Goal: Information Seeking & Learning: Check status

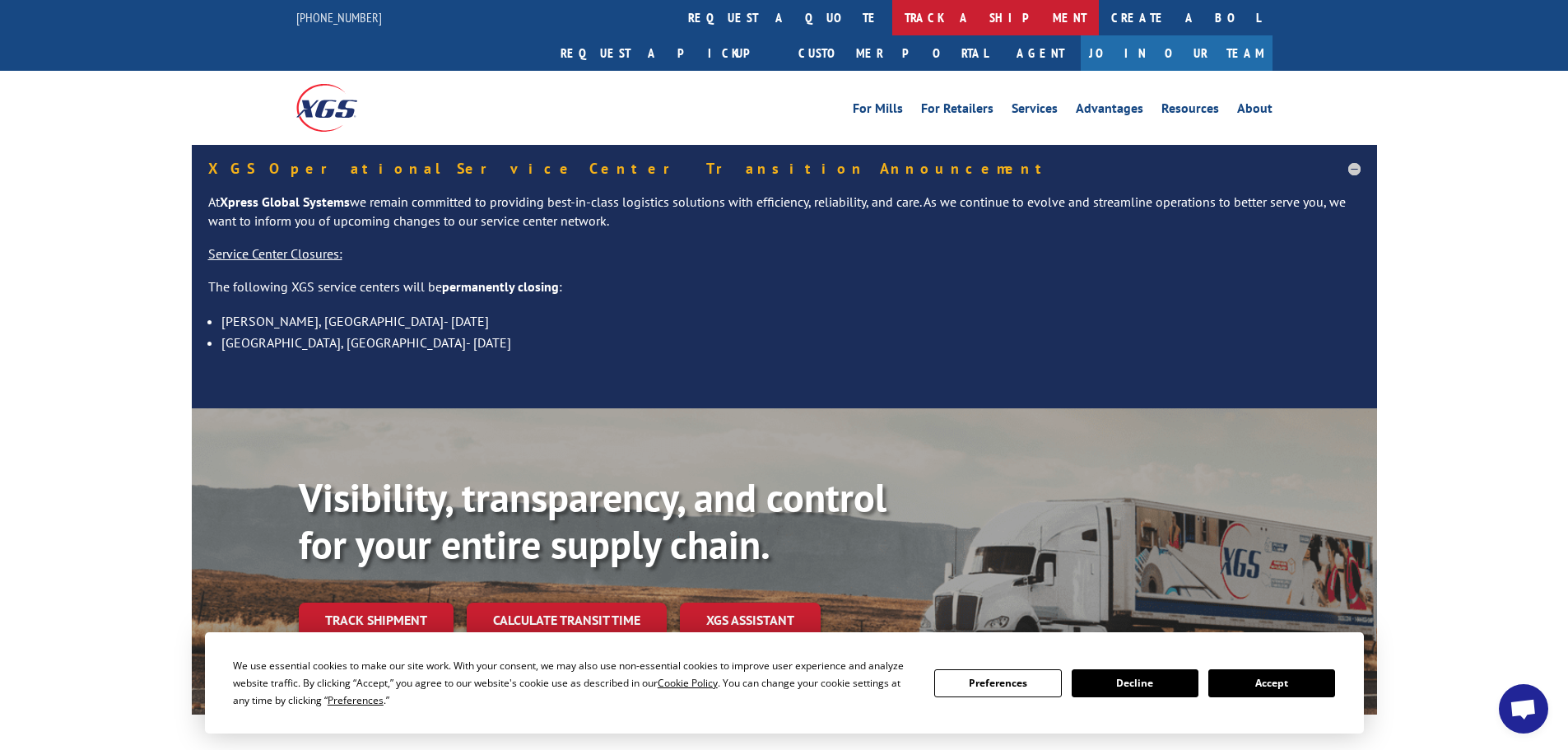
click at [892, 22] on link "track a shipment" at bounding box center [995, 18] width 206 height 35
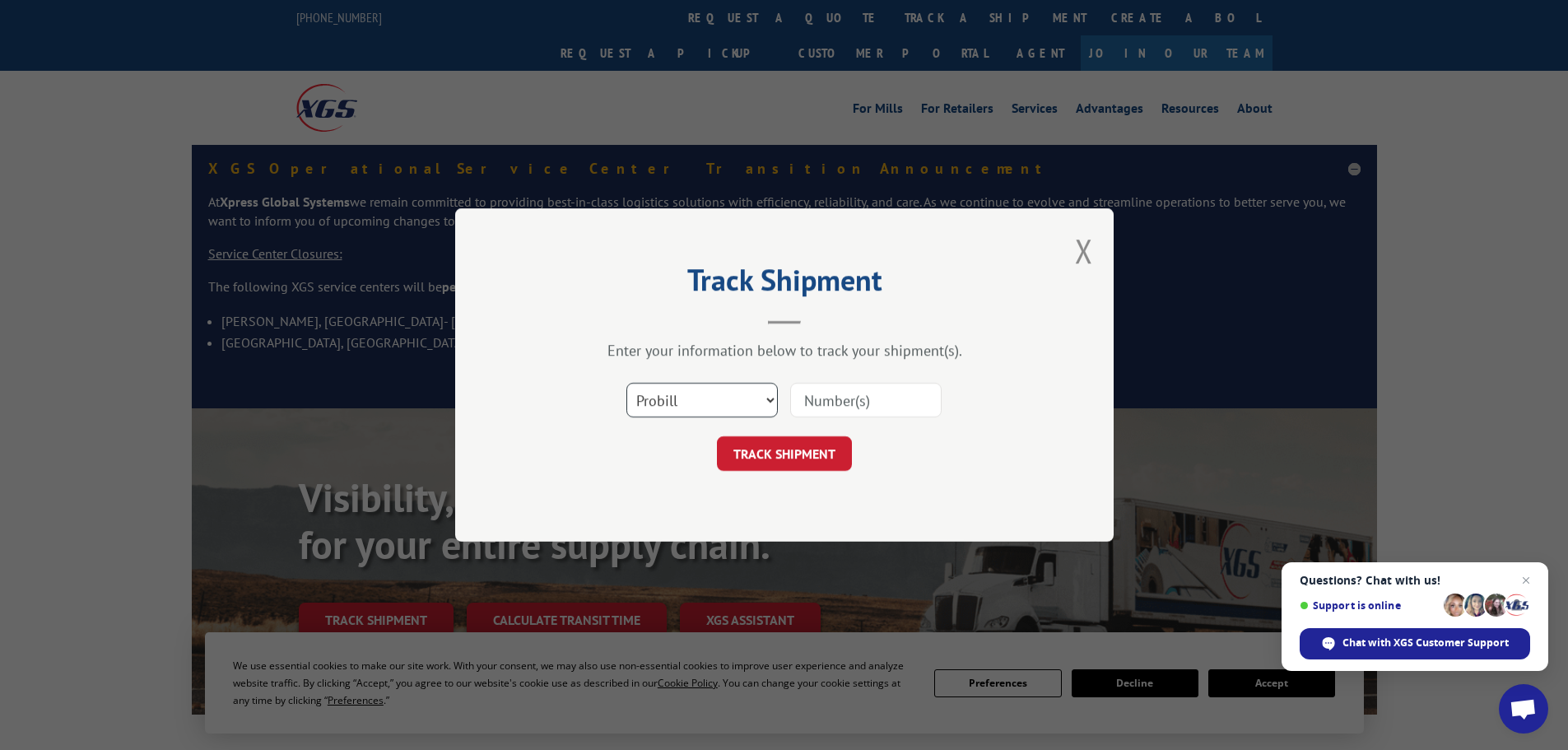
click at [707, 390] on select "Select category... Probill BOL PO" at bounding box center [702, 399] width 151 height 35
click at [840, 405] on input at bounding box center [866, 399] width 151 height 35
click at [820, 400] on input at bounding box center [866, 399] width 151 height 35
type input "15984033"
click button "TRACK SHIPMENT" at bounding box center [784, 453] width 135 height 35
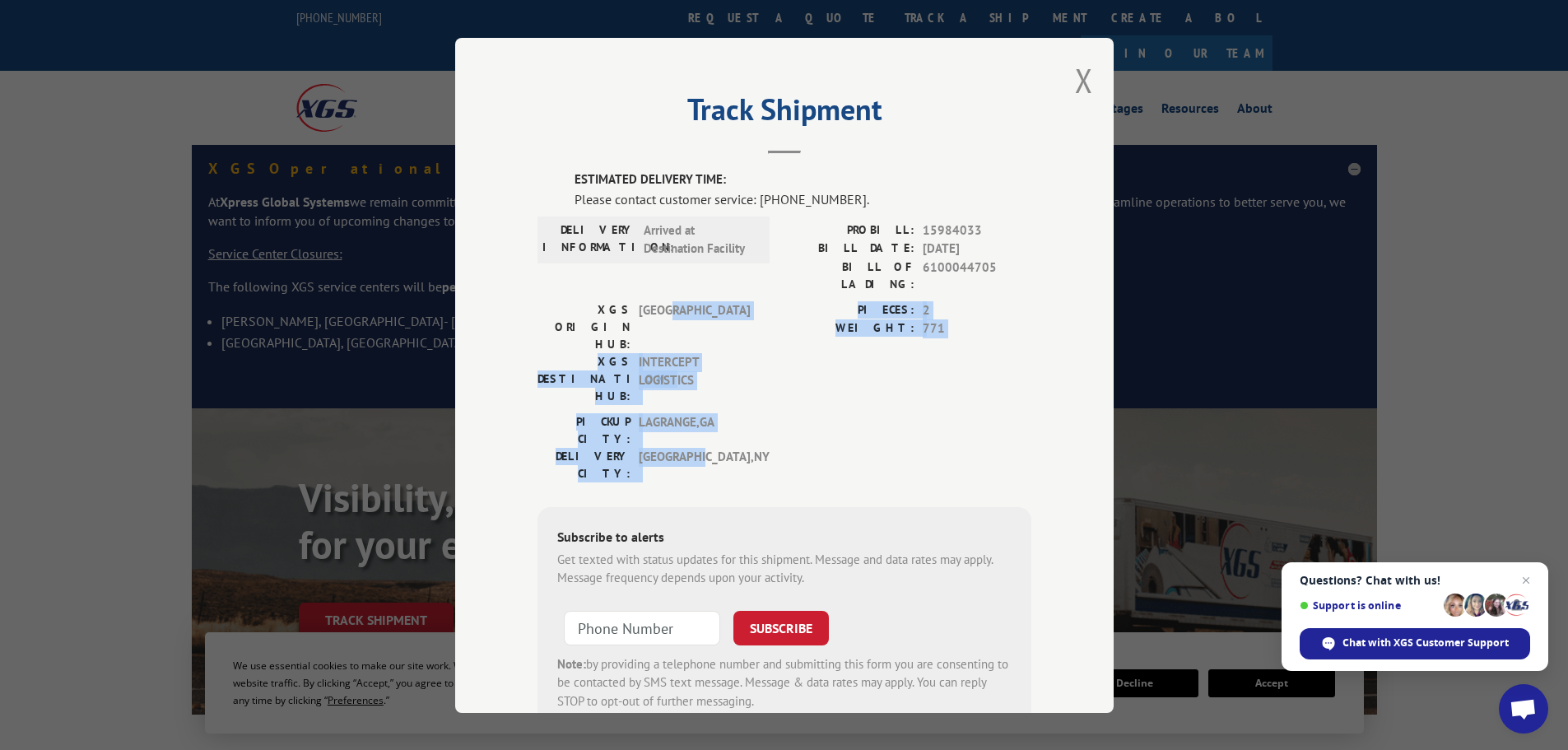
drag, startPoint x: 667, startPoint y: 294, endPoint x: 701, endPoint y: 379, distance: 91.5
click at [701, 379] on div "ESTIMATED DELIVERY TIME: Please contact customer service: [PHONE_NUMBER]. DELIV…" at bounding box center [784, 450] width 494 height 560
click at [701, 447] on span "[GEOGRAPHIC_DATA] , [GEOGRAPHIC_DATA]" at bounding box center [695, 464] width 112 height 35
drag, startPoint x: 791, startPoint y: 380, endPoint x: 647, endPoint y: 312, distance: 159.2
click at [650, 319] on div "ESTIMATED DELIVERY TIME: Please contact customer service: [PHONE_NUMBER]. DELIV…" at bounding box center [784, 450] width 494 height 560
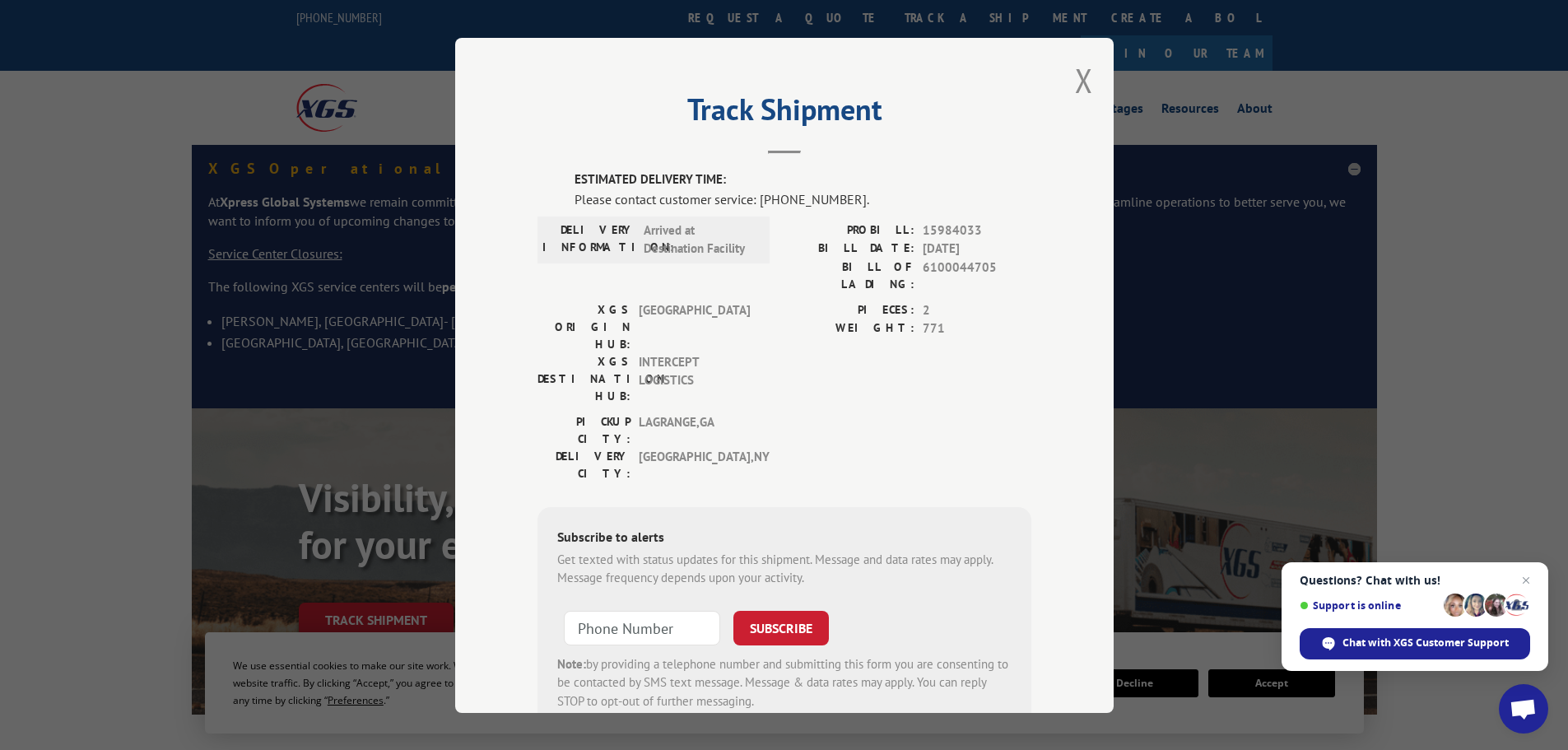
drag, startPoint x: 645, startPoint y: 305, endPoint x: 643, endPoint y: 297, distance: 8.2
click at [644, 302] on div "XGS ORIGIN HUB: TUNNEL HILL XGS DESTINATION HUB: INTERCEPT LOGISTICS" at bounding box center [648, 352] width 222 height 104
drag, startPoint x: 643, startPoint y: 297, endPoint x: 738, endPoint y: 338, distance: 103.5
click at [738, 338] on div "XGS ORIGIN HUB: TUNNEL HILL XGS DESTINATION HUB: INTERCEPT LOGISTICS" at bounding box center [648, 352] width 222 height 104
click at [739, 352] on span "INTERCEPT LOGISTICS" at bounding box center [695, 378] width 112 height 52
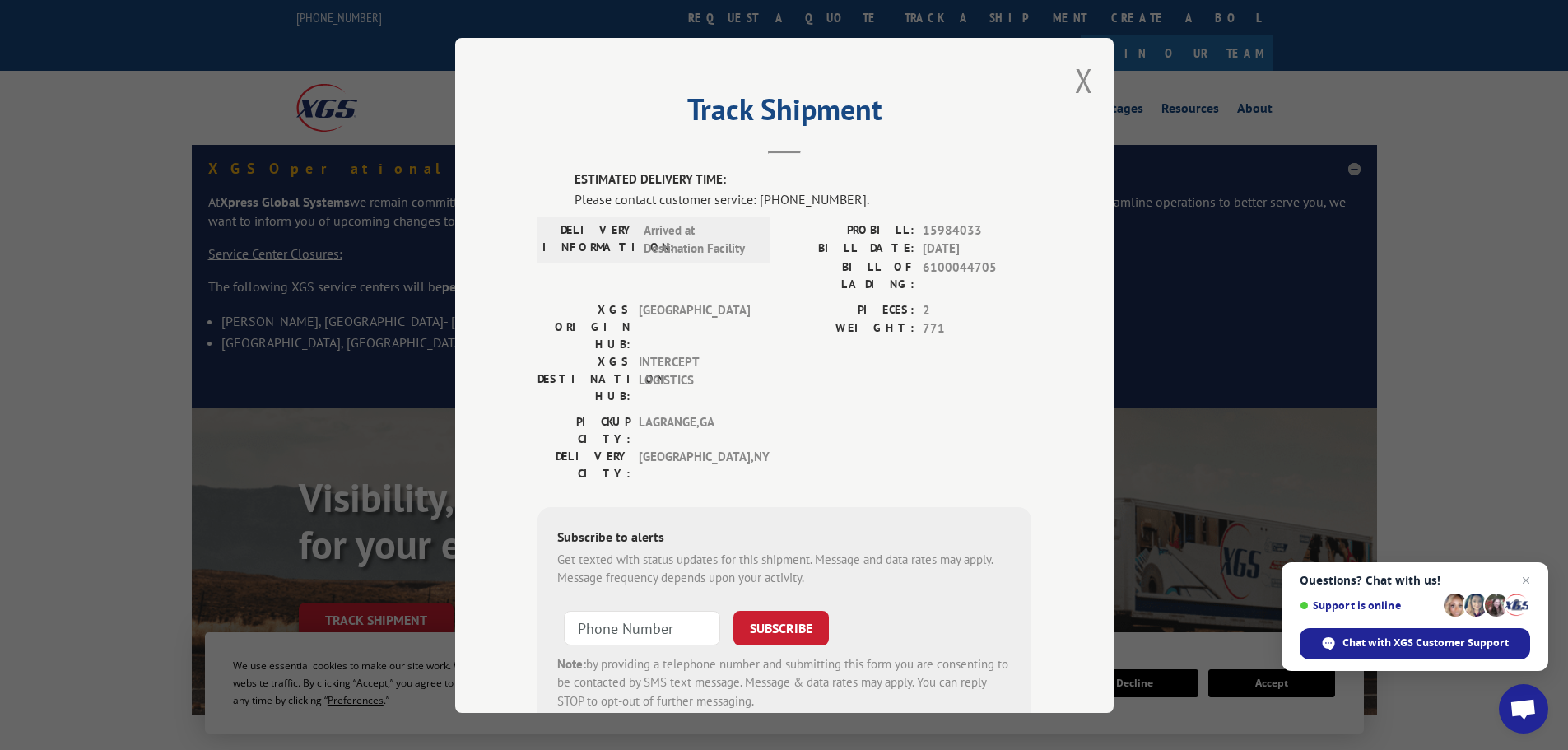
click at [802, 339] on div "PIECES: 2 WEIGHT: 771" at bounding box center [908, 356] width 247 height 112
drag, startPoint x: 663, startPoint y: 196, endPoint x: 813, endPoint y: 187, distance: 150.3
click at [803, 189] on div "Please contact customer service: [PHONE_NUMBER]." at bounding box center [803, 198] width 457 height 19
click at [813, 187] on label "ESTIMATED DELIVERY TIME:" at bounding box center [803, 179] width 457 height 19
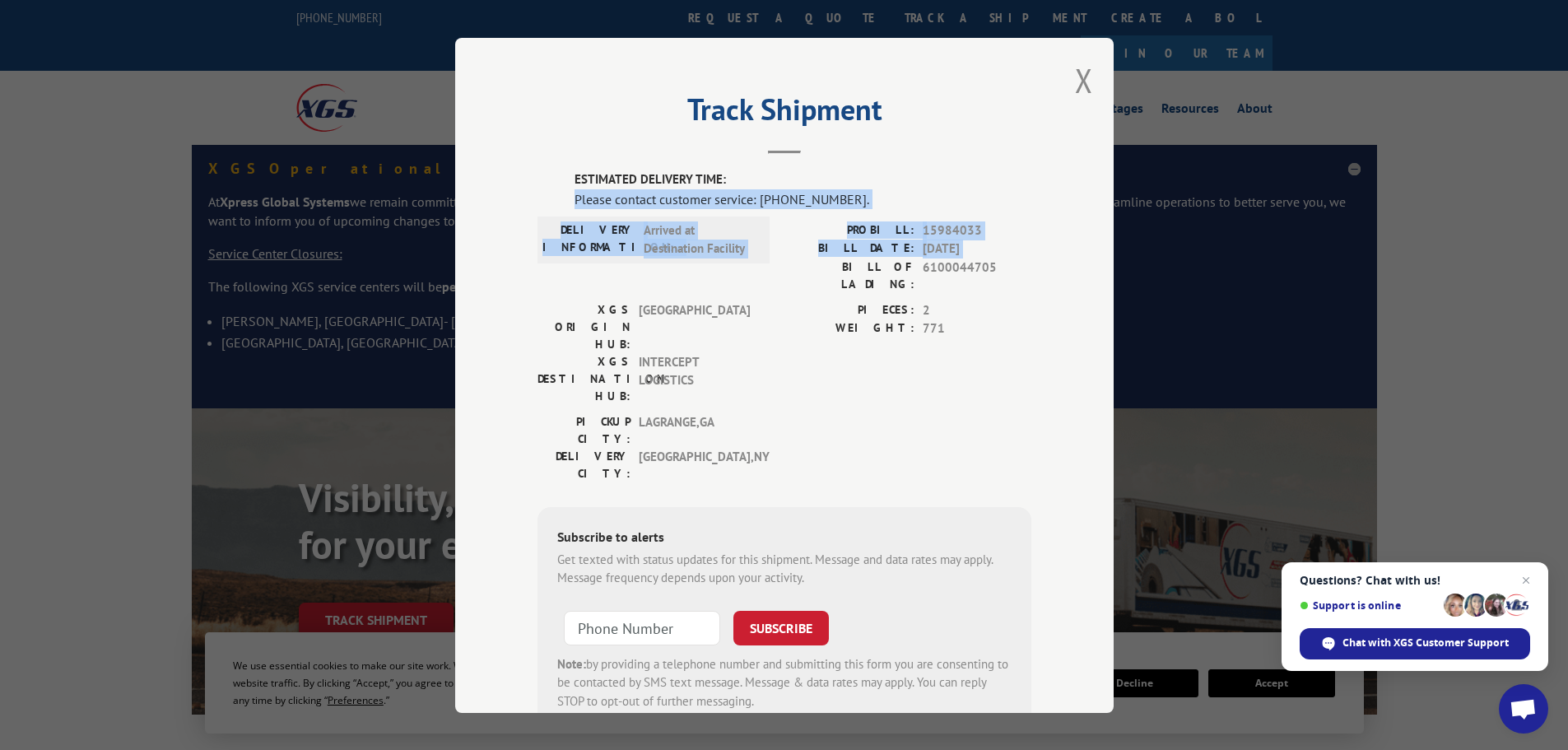
drag, startPoint x: 843, startPoint y: 187, endPoint x: 822, endPoint y: 276, distance: 91.4
click at [822, 276] on div "ESTIMATED DELIVERY TIME: Please contact customer service: [PHONE_NUMBER]. DELIV…" at bounding box center [784, 450] width 494 height 560
drag, startPoint x: 822, startPoint y: 276, endPoint x: 792, endPoint y: 334, distance: 65.3
click at [821, 277] on div "PROBILL: 15984033 BILL DATE: [DATE] BILL OF LADING: 6100044705" at bounding box center [908, 260] width 247 height 80
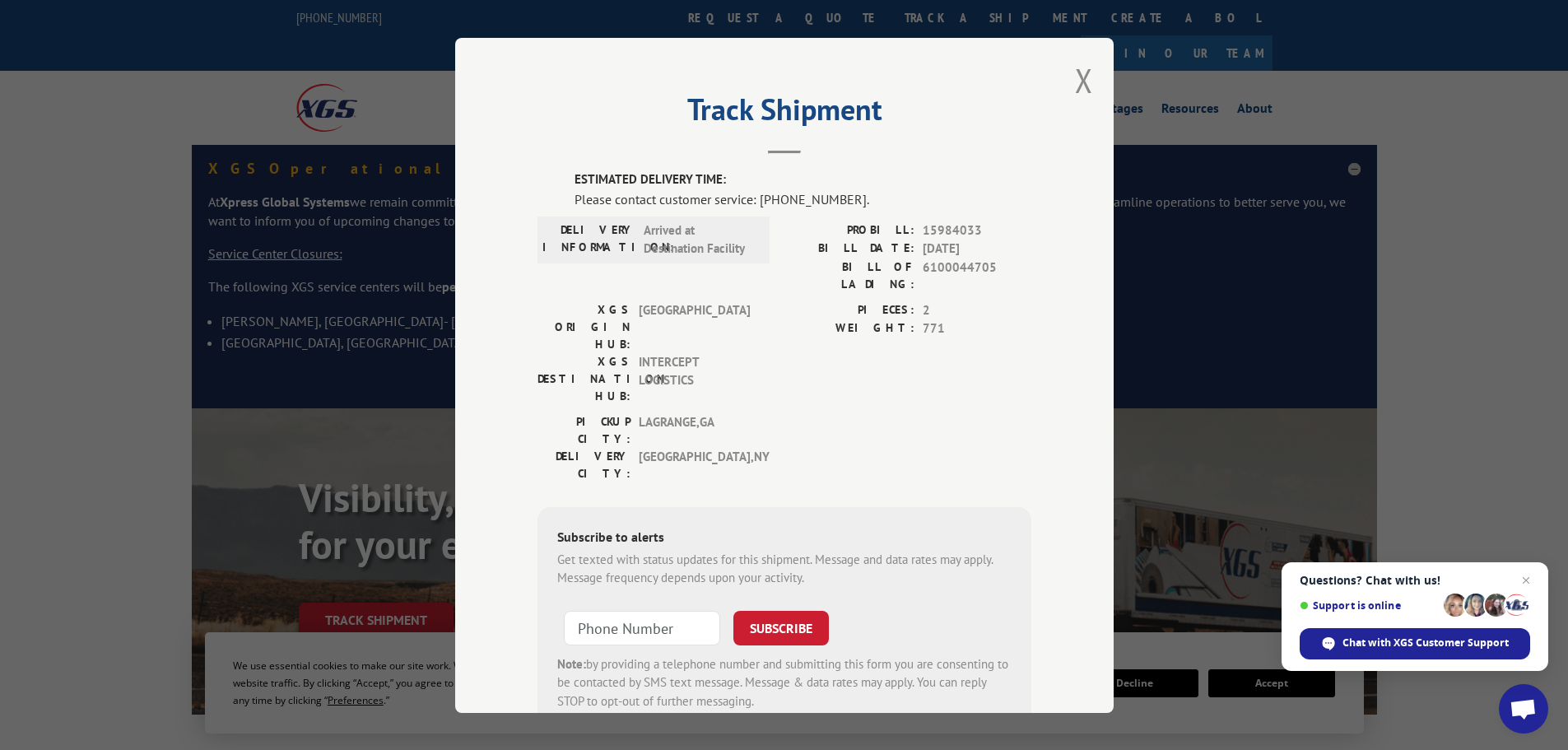
click at [792, 334] on div "PIECES: 2 WEIGHT: 771" at bounding box center [908, 356] width 247 height 112
drag, startPoint x: 878, startPoint y: 262, endPoint x: 993, endPoint y: 252, distance: 115.4
click at [993, 252] on div "PROBILL: 15984033 BILL DATE: [DATE] BILL OF LADING: 6100044705" at bounding box center [908, 256] width 247 height 72
click at [993, 252] on span "[DATE]" at bounding box center [977, 249] width 109 height 19
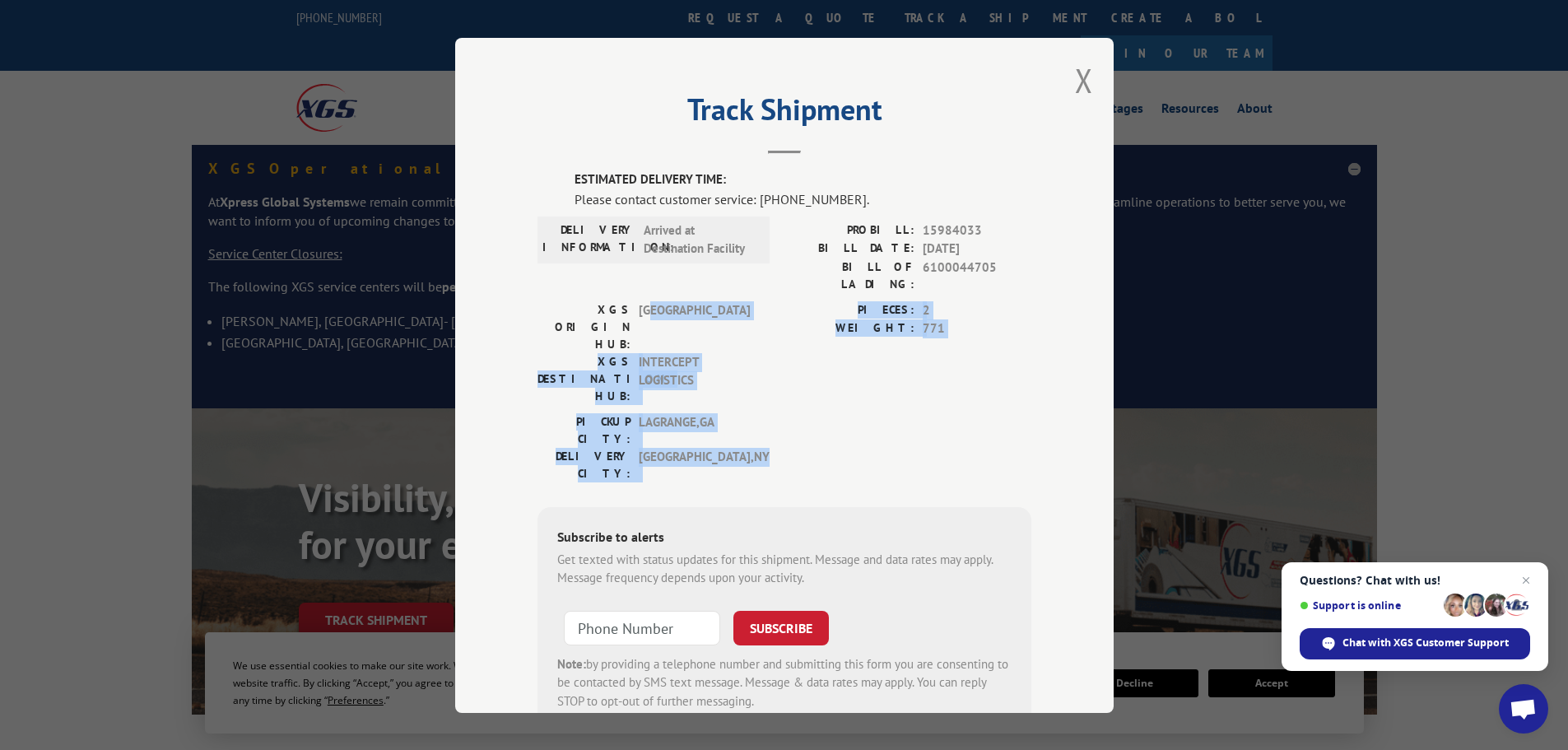
drag, startPoint x: 650, startPoint y: 286, endPoint x: 776, endPoint y: 382, distance: 158.4
click at [776, 382] on div "ESTIMATED DELIVERY TIME: Please contact customer service: [PHONE_NUMBER]. DELIV…" at bounding box center [784, 450] width 494 height 560
click at [776, 413] on div "[GEOGRAPHIC_DATA]: [GEOGRAPHIC_DATA] , [GEOGRAPHIC_DATA]: [GEOGRAPHIC_DATA] , […" at bounding box center [784, 451] width 494 height 77
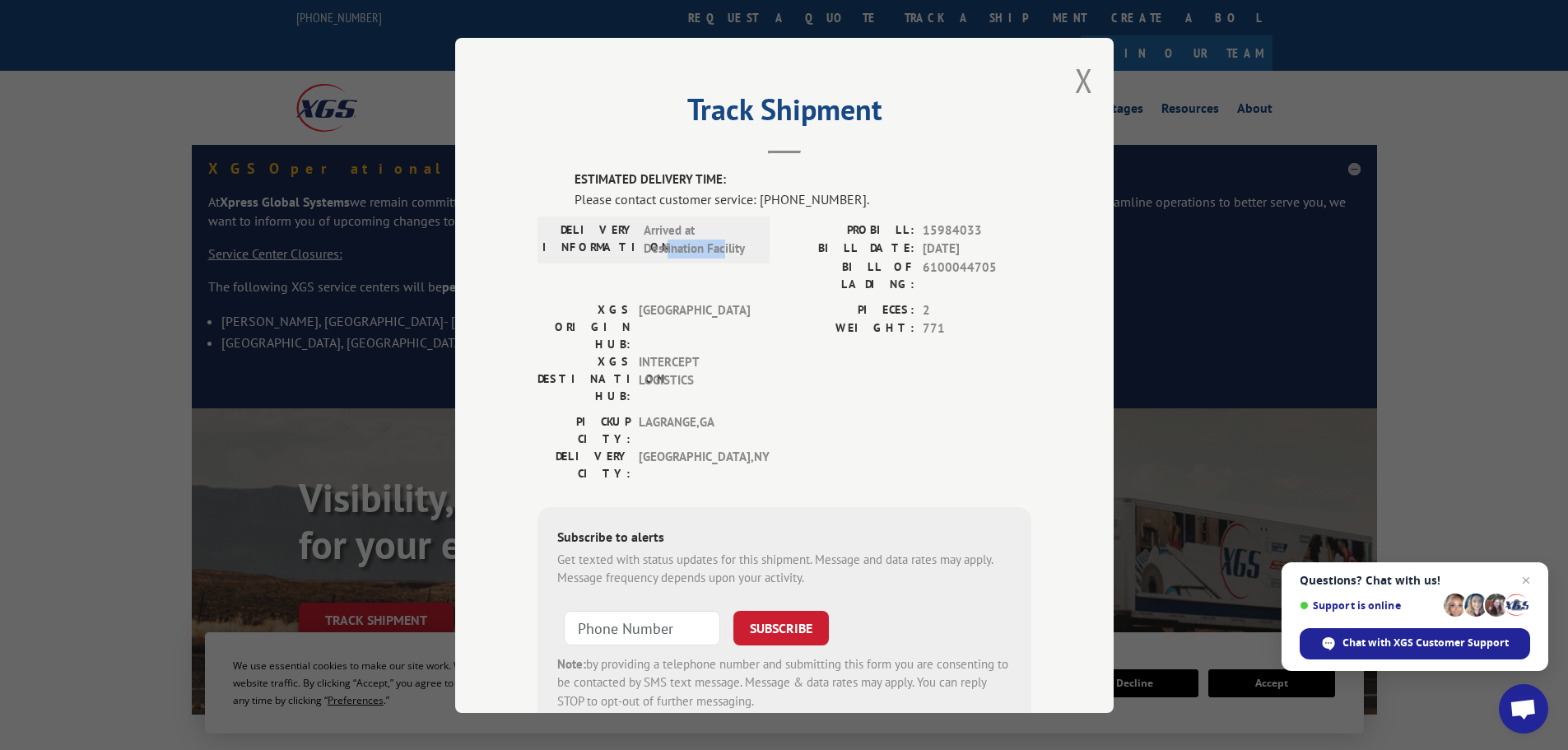
drag, startPoint x: 662, startPoint y: 259, endPoint x: 718, endPoint y: 248, distance: 57.1
click at [718, 248] on div "DELIVERY INFORMATION: Arrived at Destination Facility" at bounding box center [653, 239] width 232 height 47
click at [718, 248] on span "Arrived at Destination Facility" at bounding box center [699, 239] width 112 height 37
drag, startPoint x: 745, startPoint y: 244, endPoint x: 626, endPoint y: 259, distance: 119.9
click at [626, 259] on div "DELIVERY INFORMATION: Arrived at Destination Facility" at bounding box center [653, 239] width 232 height 47
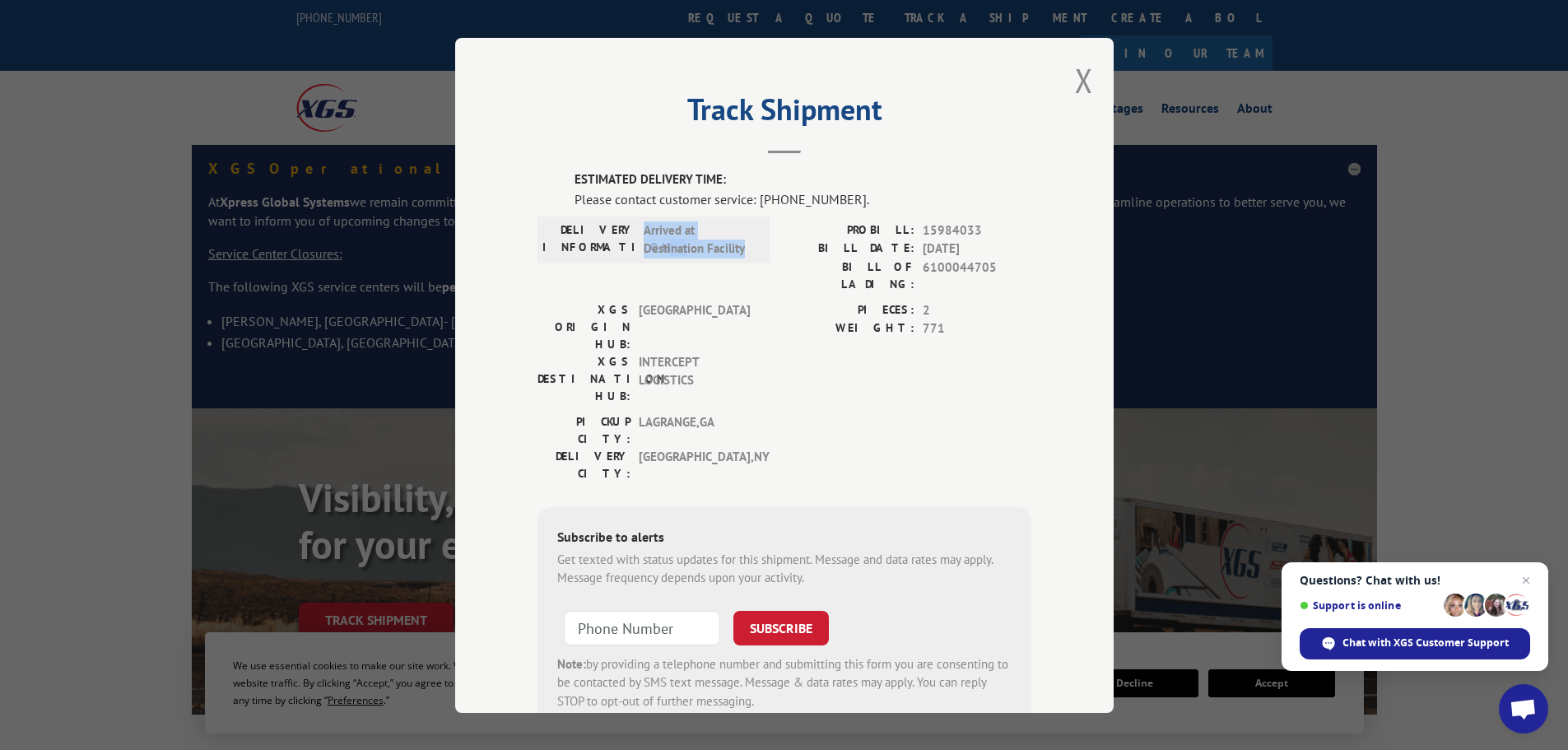
click at [626, 259] on div "DELIVERY INFORMATION: Arrived at Destination Facility" at bounding box center [653, 239] width 232 height 47
drag, startPoint x: 625, startPoint y: 250, endPoint x: 753, endPoint y: 253, distance: 128.0
click at [753, 253] on div "DELIVERY INFORMATION: Arrived at Destination Facility" at bounding box center [653, 239] width 222 height 37
click at [753, 253] on div "DELIVERY INFORMATION: Arrived at Destination Facility" at bounding box center [653, 239] width 222 height 37
click at [775, 300] on div "XGS ORIGIN HUB: TUNNEL HILL XGS DESTINATION HUB: INTERCEPT LOGISTICS PIECES: 2 …" at bounding box center [784, 356] width 494 height 112
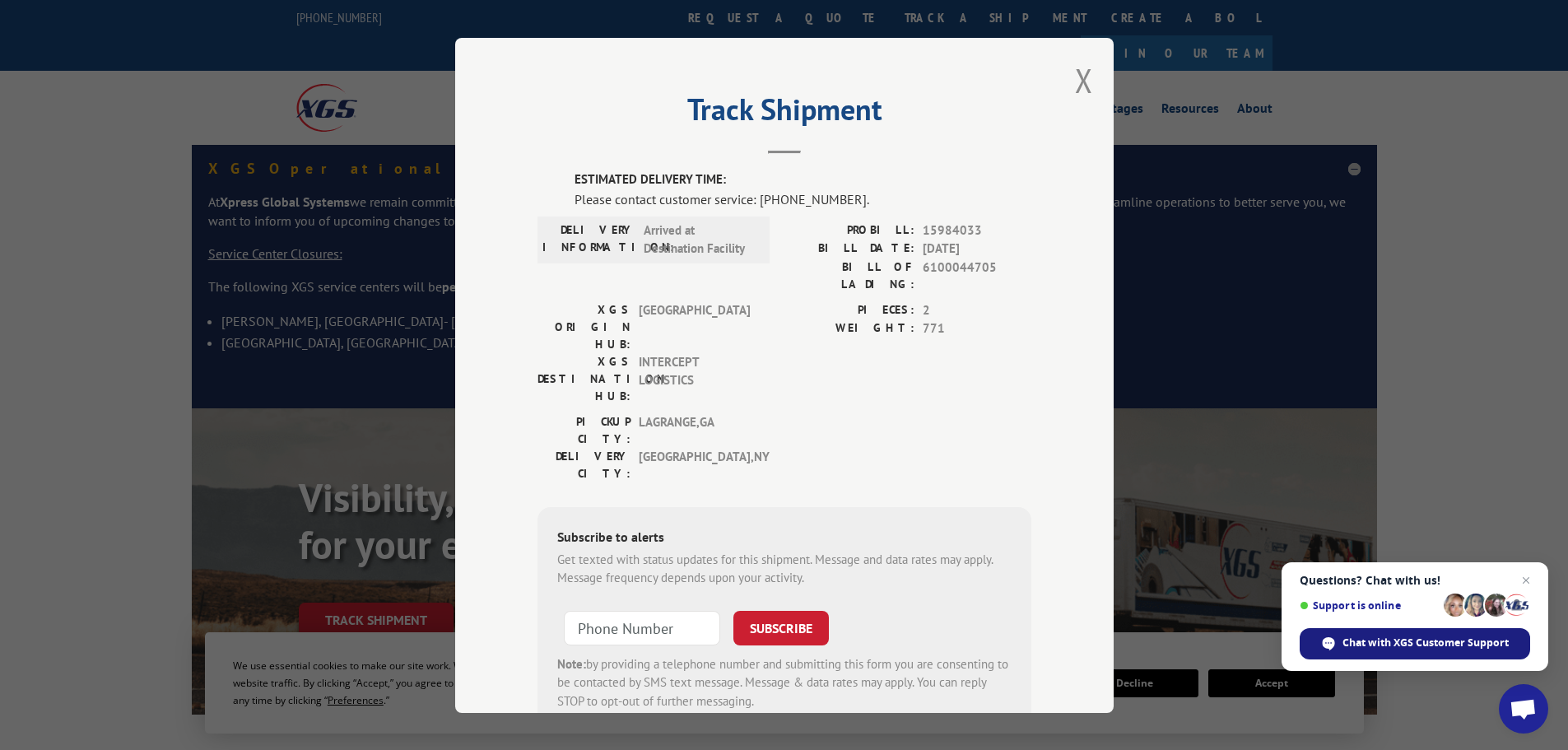
click at [1425, 640] on span "Chat with XGS Customer Support" at bounding box center [1426, 643] width 166 height 15
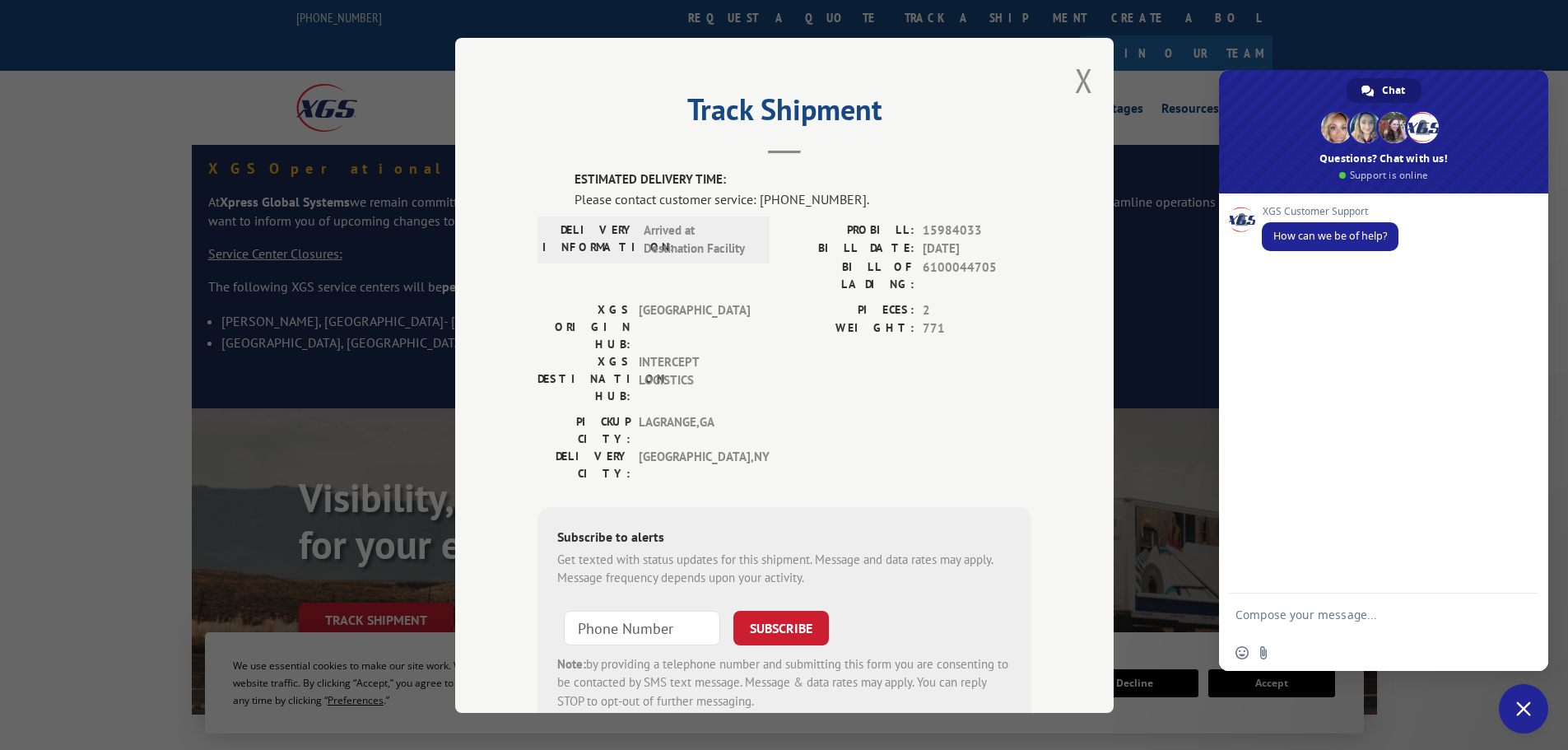
click at [1323, 613] on textarea "Compose your message..." at bounding box center [1368, 614] width 264 height 41
click at [936, 231] on span "15984033" at bounding box center [977, 229] width 109 height 19
copy span "15984033"
click at [1325, 626] on textarea "Compose your message..." at bounding box center [1368, 614] width 264 height 41
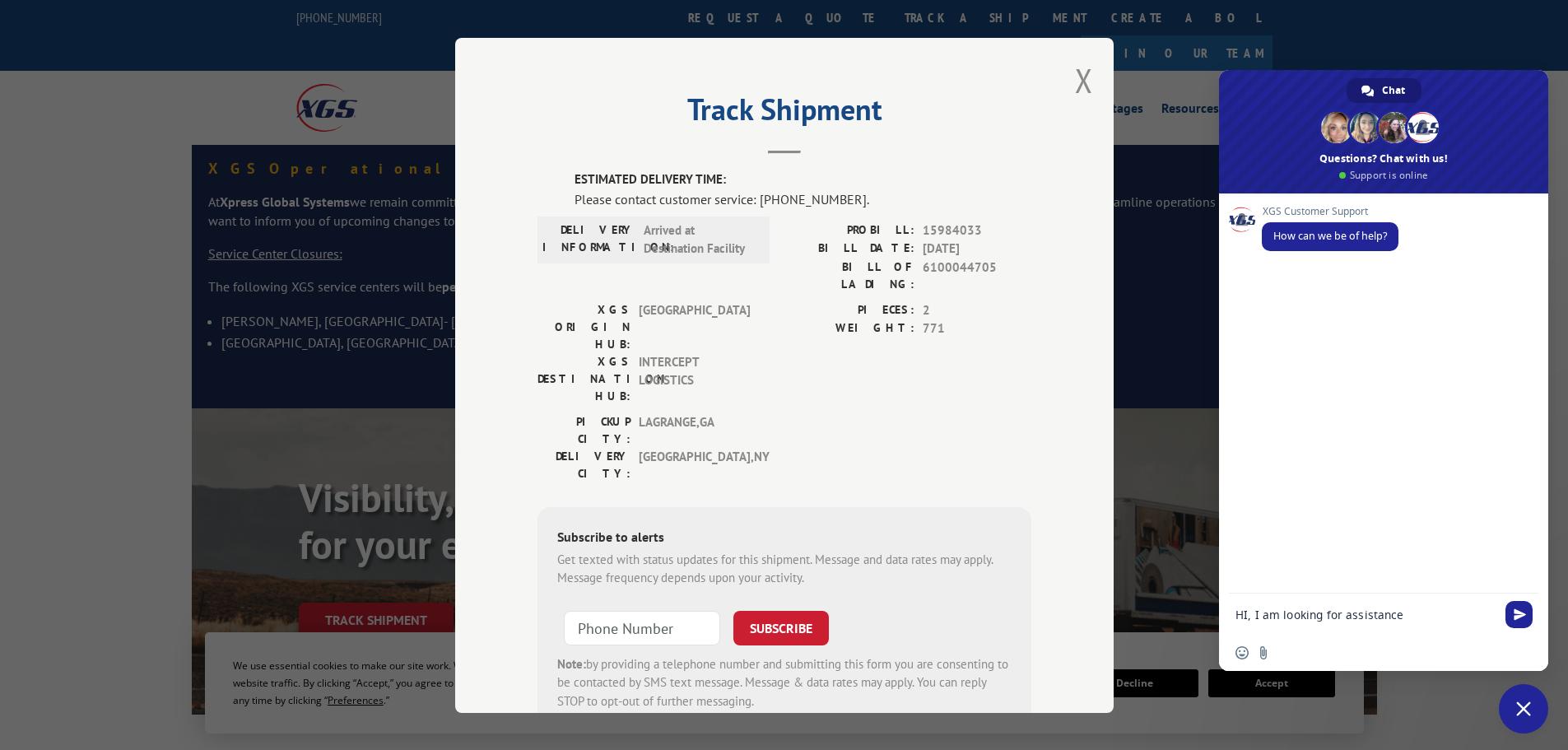
click at [1344, 622] on textarea "HI, I am looking for assistance" at bounding box center [1368, 614] width 264 height 41
click at [1462, 595] on textarea "HI, I am looking for tracking assistance" at bounding box center [1368, 607] width 264 height 56
paste textarea "15984033"
type textarea "HI, I am looking for tracking assistance on the following probill: 15984033"
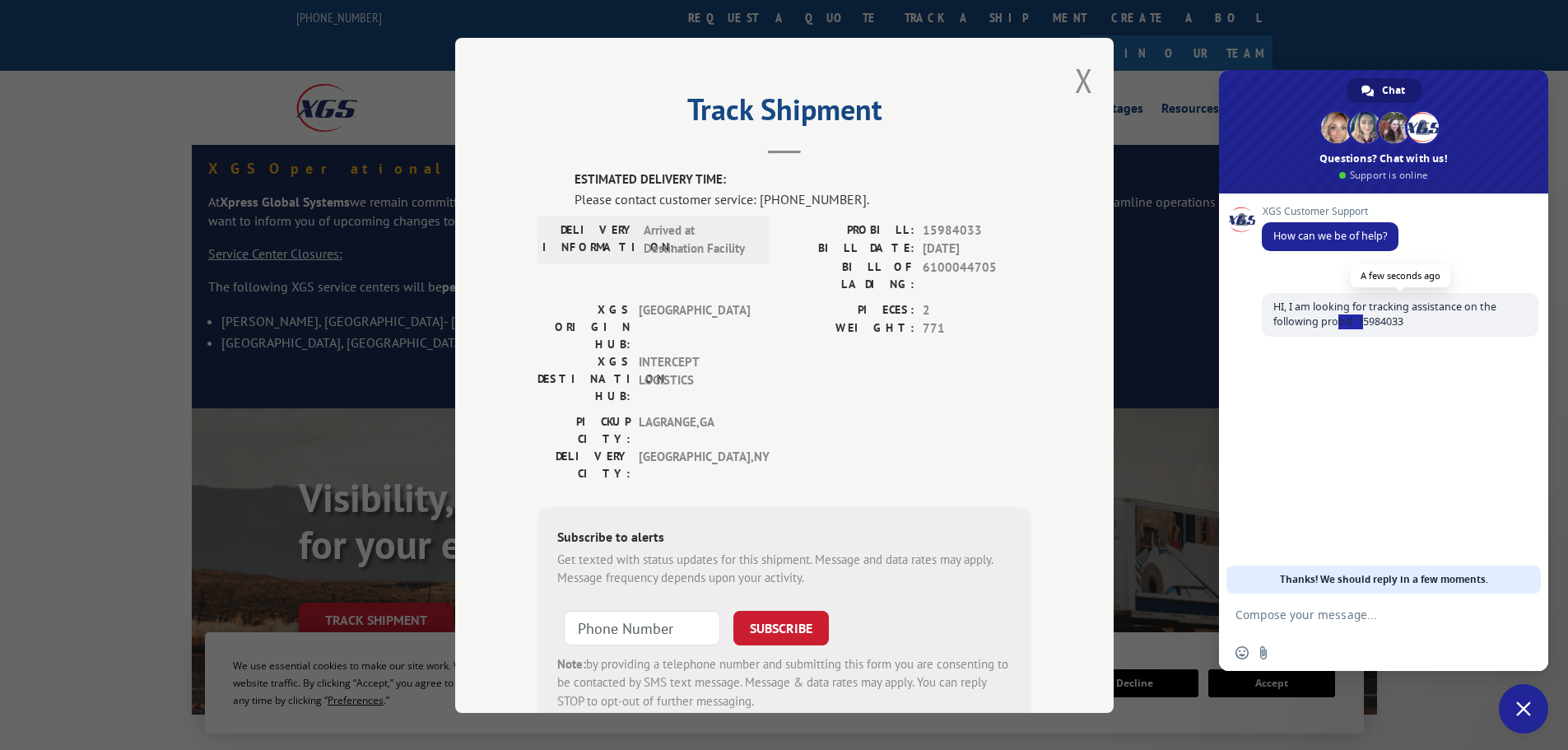
drag, startPoint x: 1332, startPoint y: 316, endPoint x: 1386, endPoint y: 318, distance: 54.0
click at [1384, 318] on span "HI, I am looking for tracking assistance on the following probill: 15984033" at bounding box center [1385, 313] width 223 height 29
click at [1386, 318] on span "HI, I am looking for tracking assistance on the following probill: 15984033" at bounding box center [1385, 313] width 223 height 29
drag, startPoint x: 1405, startPoint y: 319, endPoint x: 1332, endPoint y: 324, distance: 73.2
click at [1332, 324] on span "HI, I am looking for tracking assistance on the following probill: 15984033" at bounding box center [1400, 314] width 276 height 43
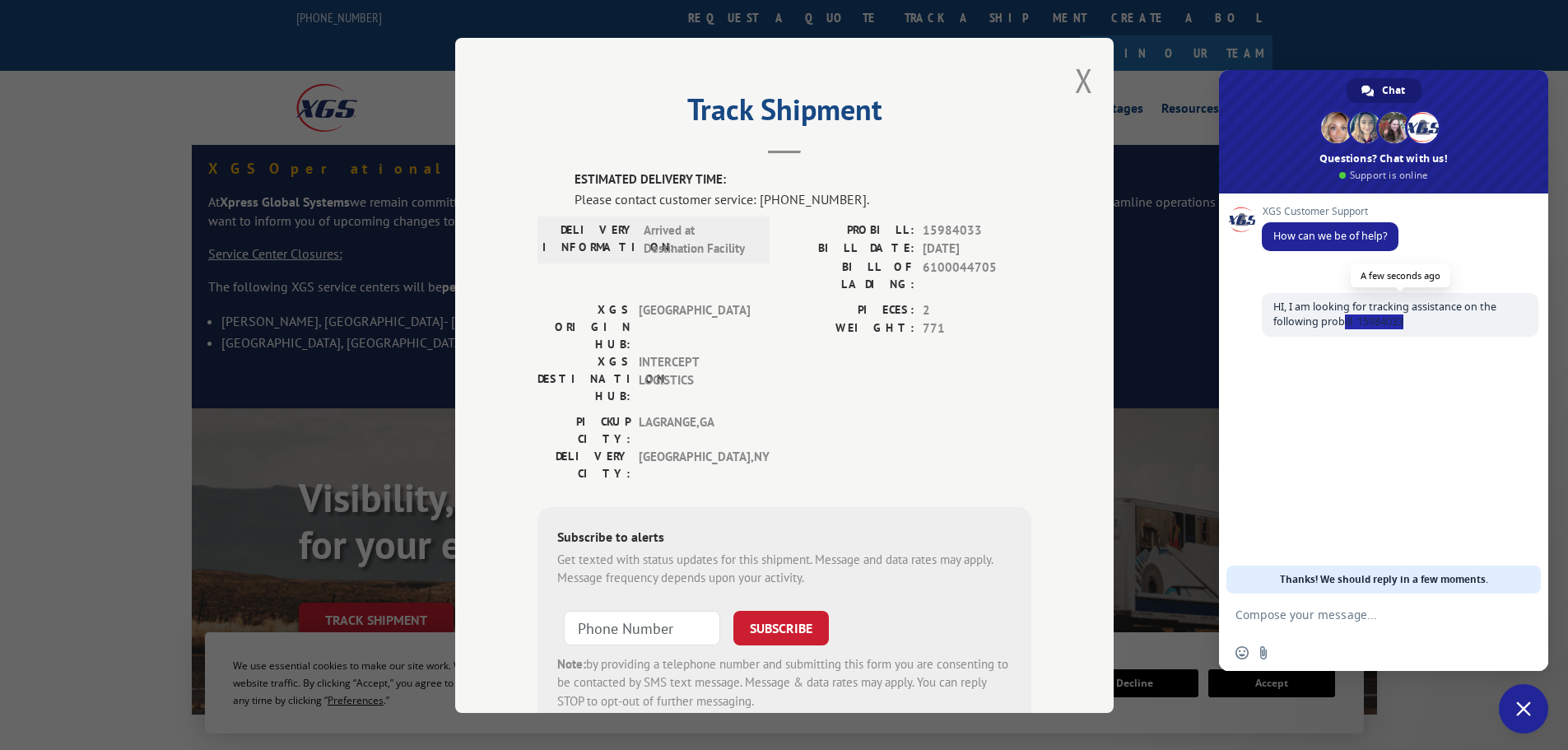
click at [1332, 324] on span "HI, I am looking for tracking assistance on the following probill: 15984033" at bounding box center [1385, 313] width 223 height 29
drag, startPoint x: 1371, startPoint y: 329, endPoint x: 1432, endPoint y: 335, distance: 61.3
click at [1431, 335] on span "HI, I am looking for tracking assistance on the following probill: 15984033" at bounding box center [1400, 314] width 276 height 43
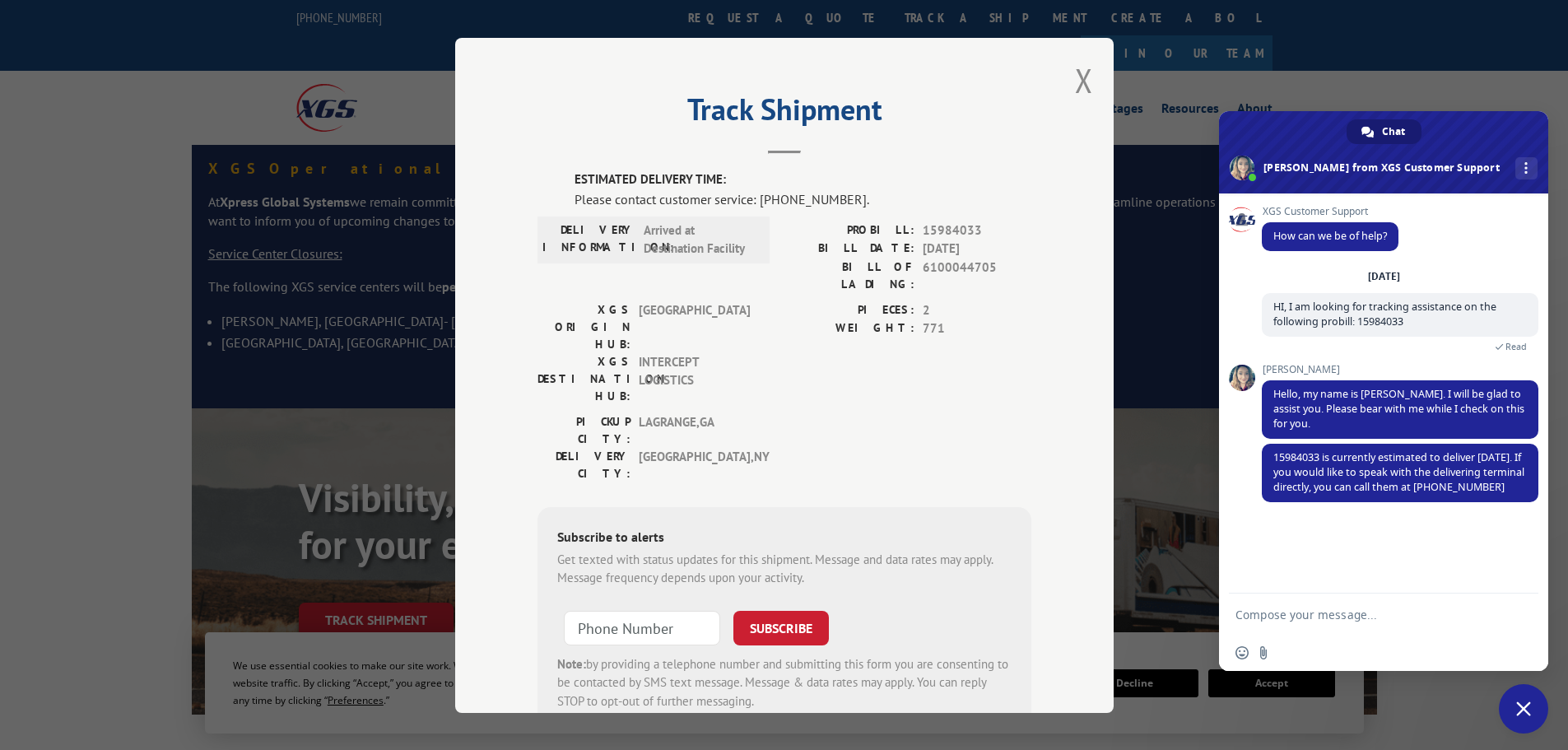
click at [1329, 599] on textarea "Compose your message..." at bounding box center [1368, 614] width 264 height 41
type textarea "C"
type textarea "Great thank you! Can I ask why the update is not reflected on the shipment trac…"
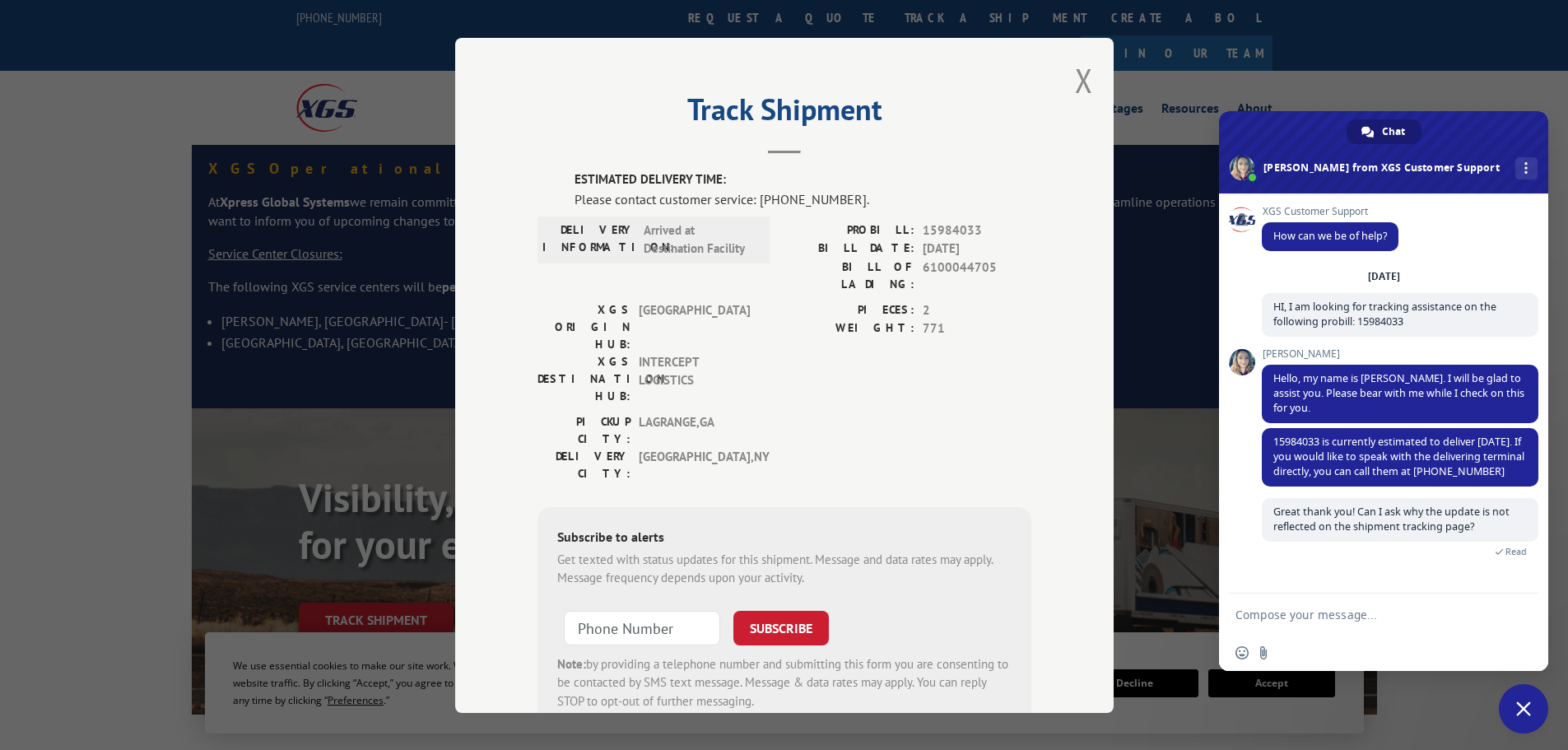
scroll to position [98, 0]
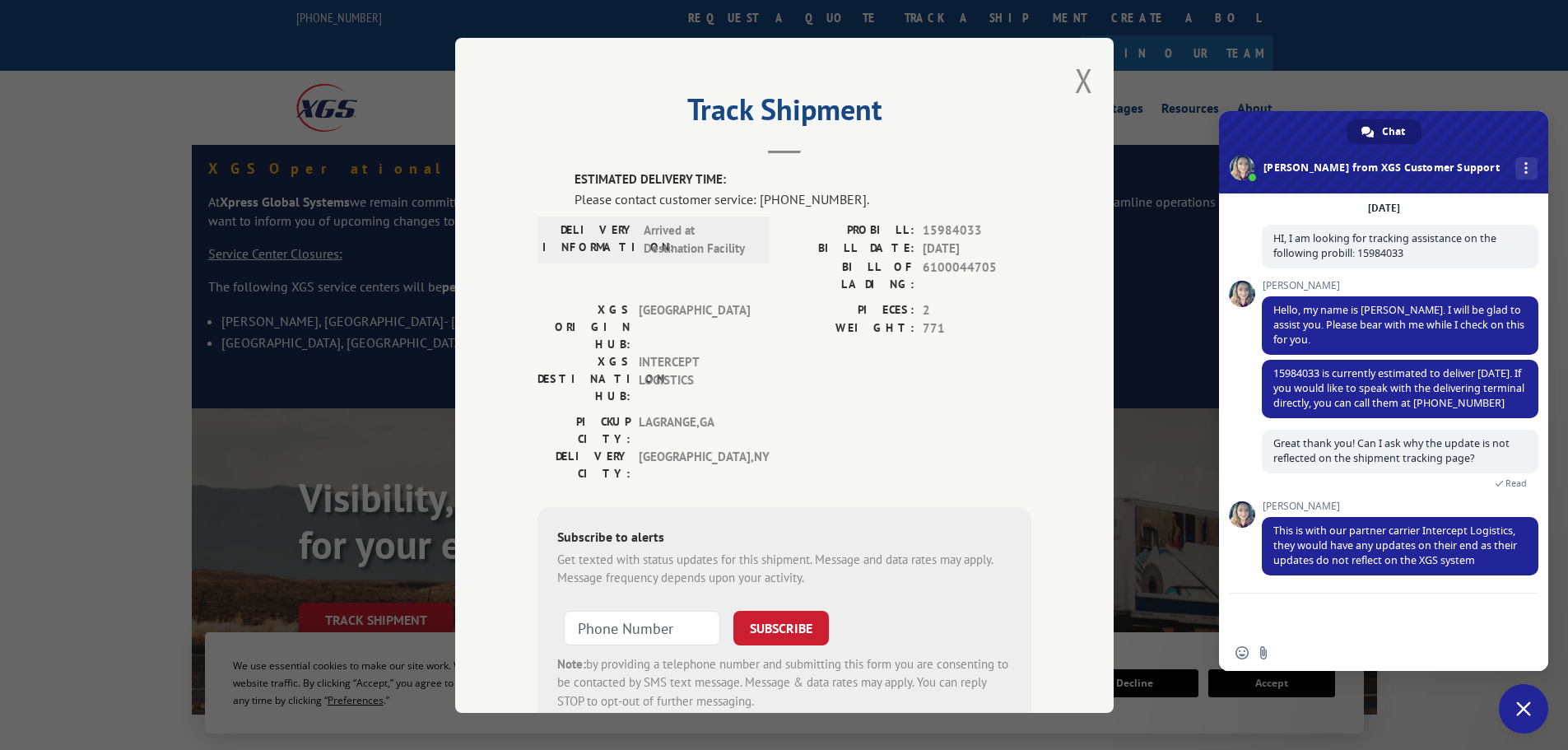
type textarea "n"
click at [1319, 600] on textarea "Compose your message..." at bounding box center [1368, 614] width 264 height 41
click at [1092, 89] on div "Track Shipment ESTIMATED DELIVERY TIME: Please contact customer service: [PHONE…" at bounding box center [784, 375] width 659 height 675
click at [1083, 98] on button "Close modal" at bounding box center [1084, 80] width 18 height 43
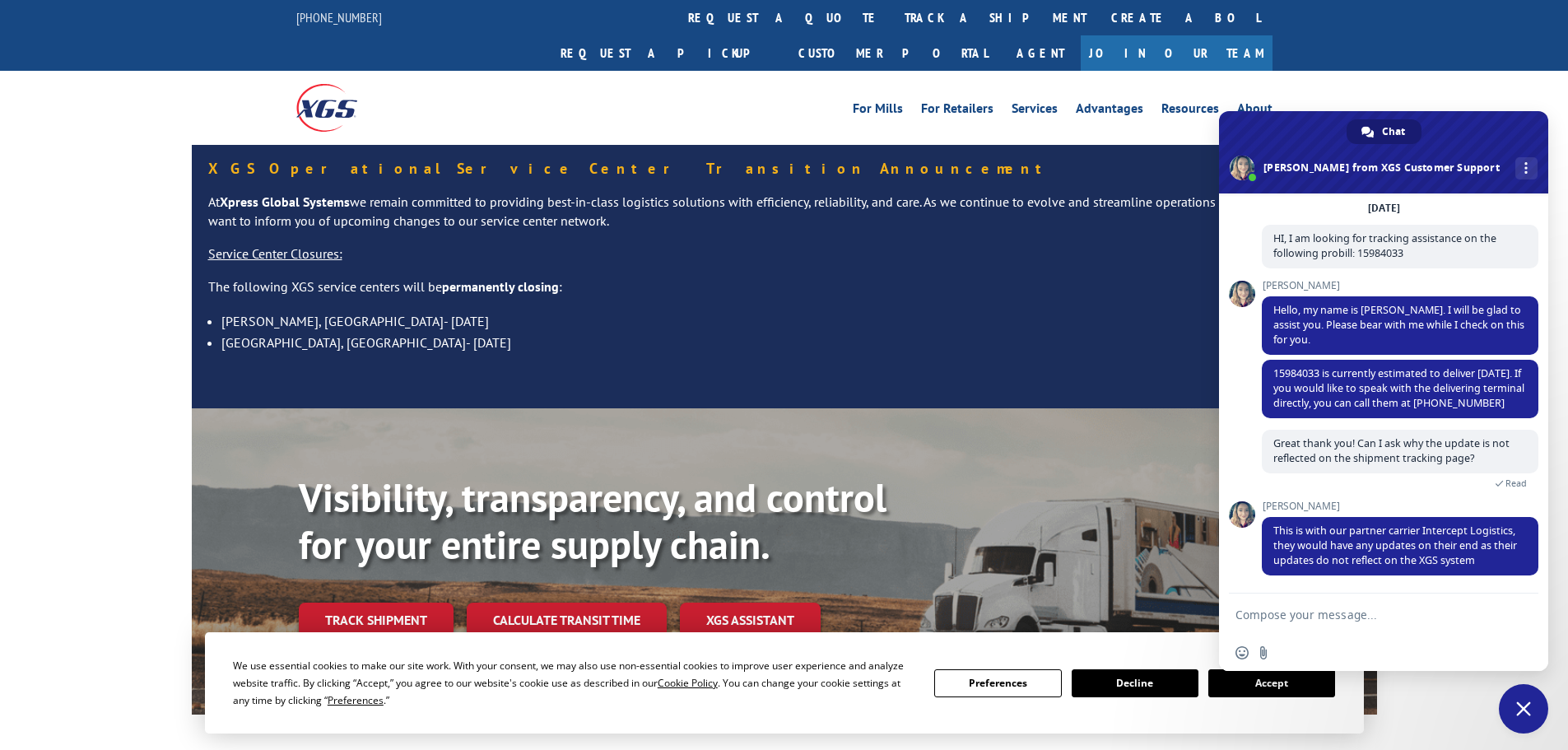
click at [1350, 613] on textarea "Compose your message..." at bounding box center [1368, 614] width 264 height 41
drag, startPoint x: 1330, startPoint y: 522, endPoint x: 1386, endPoint y: 545, distance: 60.5
click at [1386, 545] on span "This is with our partner carrier Intercept Logistics, they would have any updat…" at bounding box center [1394, 545] width 243 height 43
click at [1314, 525] on span "This is with our partner carrier Intercept Logistics, they would have any updat…" at bounding box center [1394, 545] width 243 height 43
drag, startPoint x: 1353, startPoint y: 538, endPoint x: 1395, endPoint y: 547, distance: 43.0
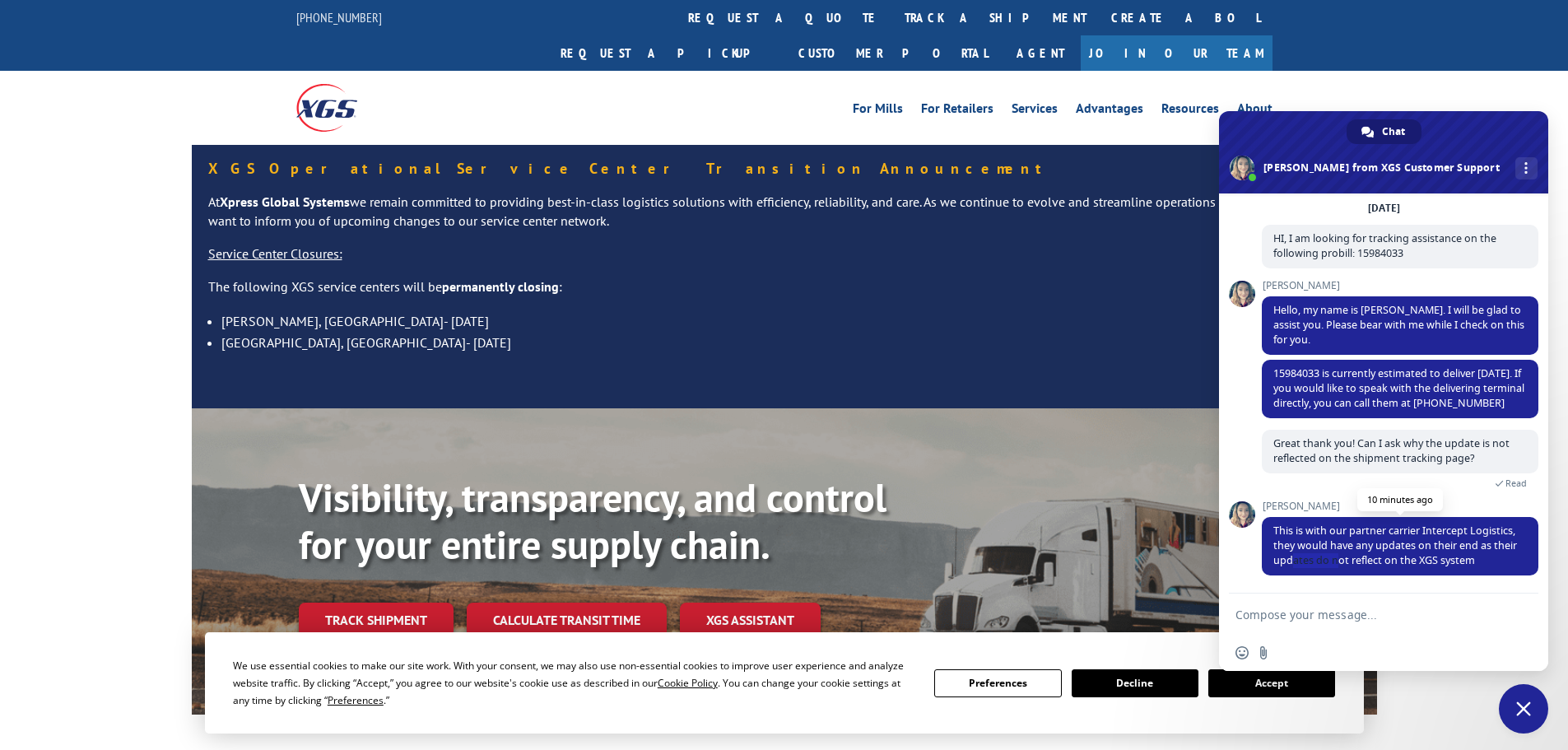
click at [1395, 547] on span "This is with our partner carrier Intercept Logistics, they would have any updat…" at bounding box center [1394, 545] width 243 height 43
drag, startPoint x: 1403, startPoint y: 545, endPoint x: 1309, endPoint y: 543, distance: 94.0
click at [1309, 543] on span "This is with our partner carrier Intercept Logistics, they would have any updat…" at bounding box center [1394, 545] width 243 height 43
drag, startPoint x: 1308, startPoint y: 542, endPoint x: 1302, endPoint y: 527, distance: 16.2
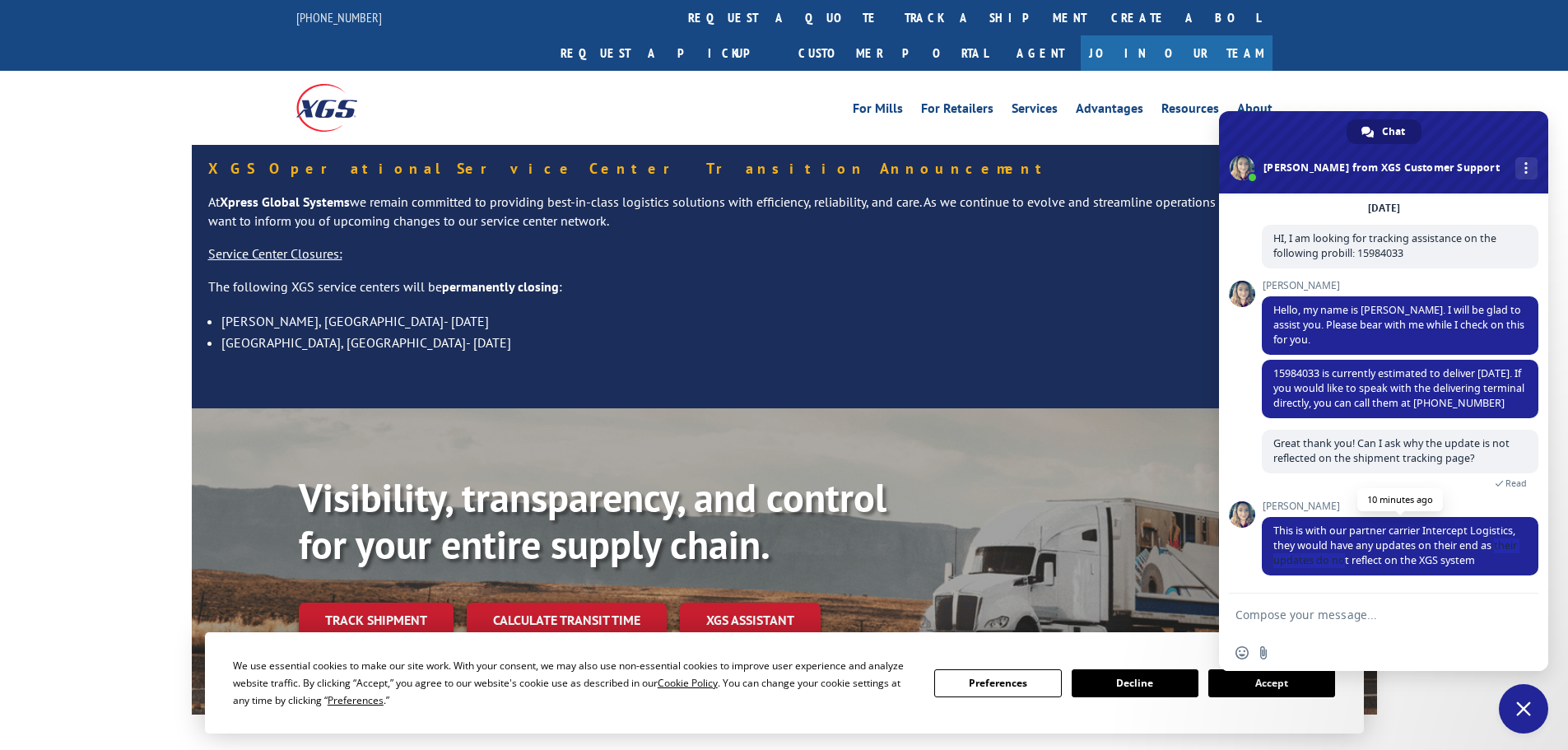
click at [1307, 540] on span "This is with our partner carrier Intercept Logistics, they would have any updat…" at bounding box center [1394, 545] width 243 height 43
drag, startPoint x: 1302, startPoint y: 527, endPoint x: 1433, endPoint y: 540, distance: 131.6
click at [1419, 541] on span "This is with our partner carrier Intercept Logistics, they would have any updat…" at bounding box center [1394, 545] width 243 height 43
click at [1433, 540] on span "This is with our partner carrier Intercept Logistics, they would have any updat…" at bounding box center [1394, 545] width 243 height 43
drag, startPoint x: 1358, startPoint y: 545, endPoint x: 1447, endPoint y: 551, distance: 89.2
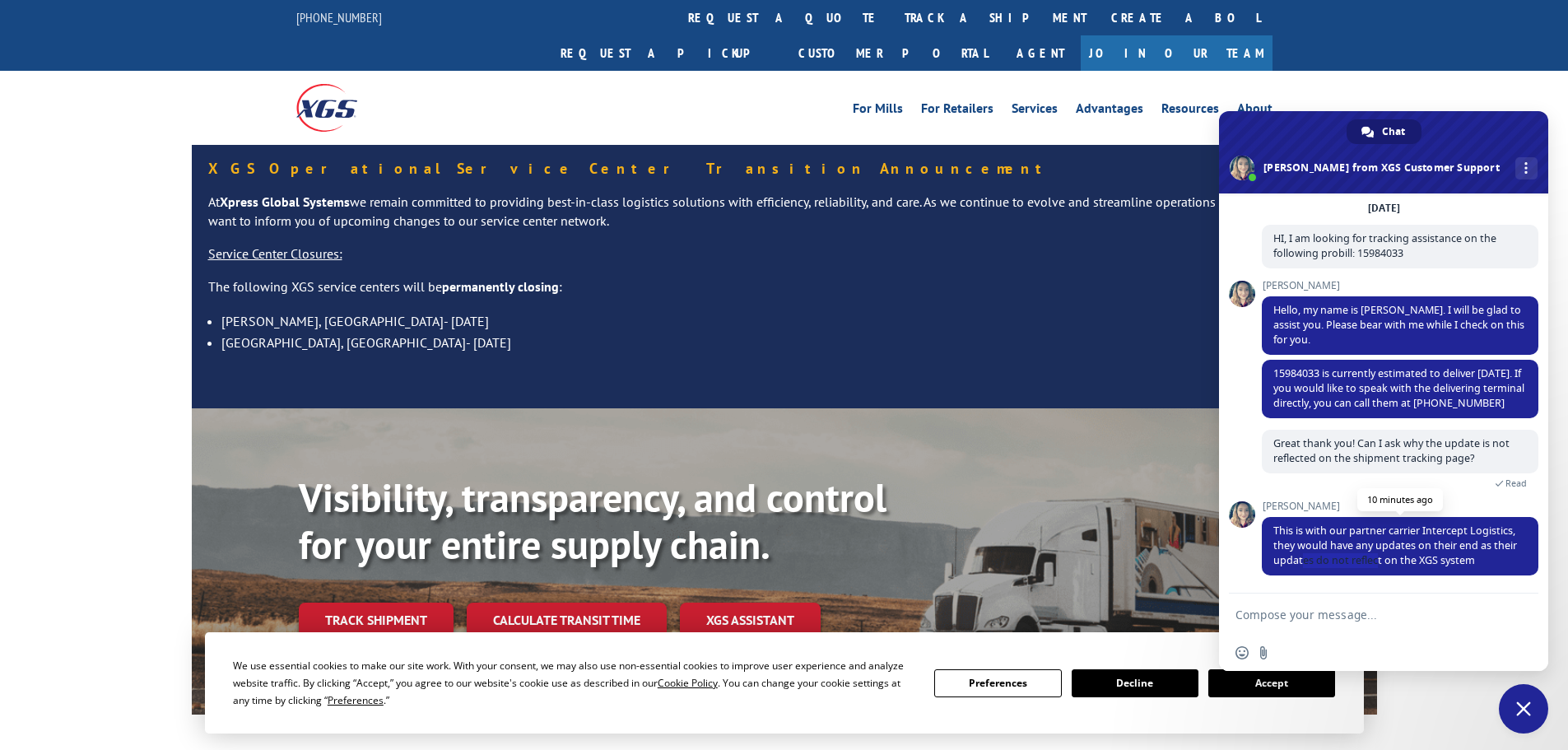
click at [1447, 551] on span "This is with our partner carrier Intercept Logistics, they would have any updat…" at bounding box center [1394, 545] width 243 height 43
drag, startPoint x: 1415, startPoint y: 532, endPoint x: 1461, endPoint y: 531, distance: 46.0
click at [1461, 531] on span "This is with our partner carrier Intercept Logistics, they would have any updat…" at bounding box center [1394, 545] width 243 height 43
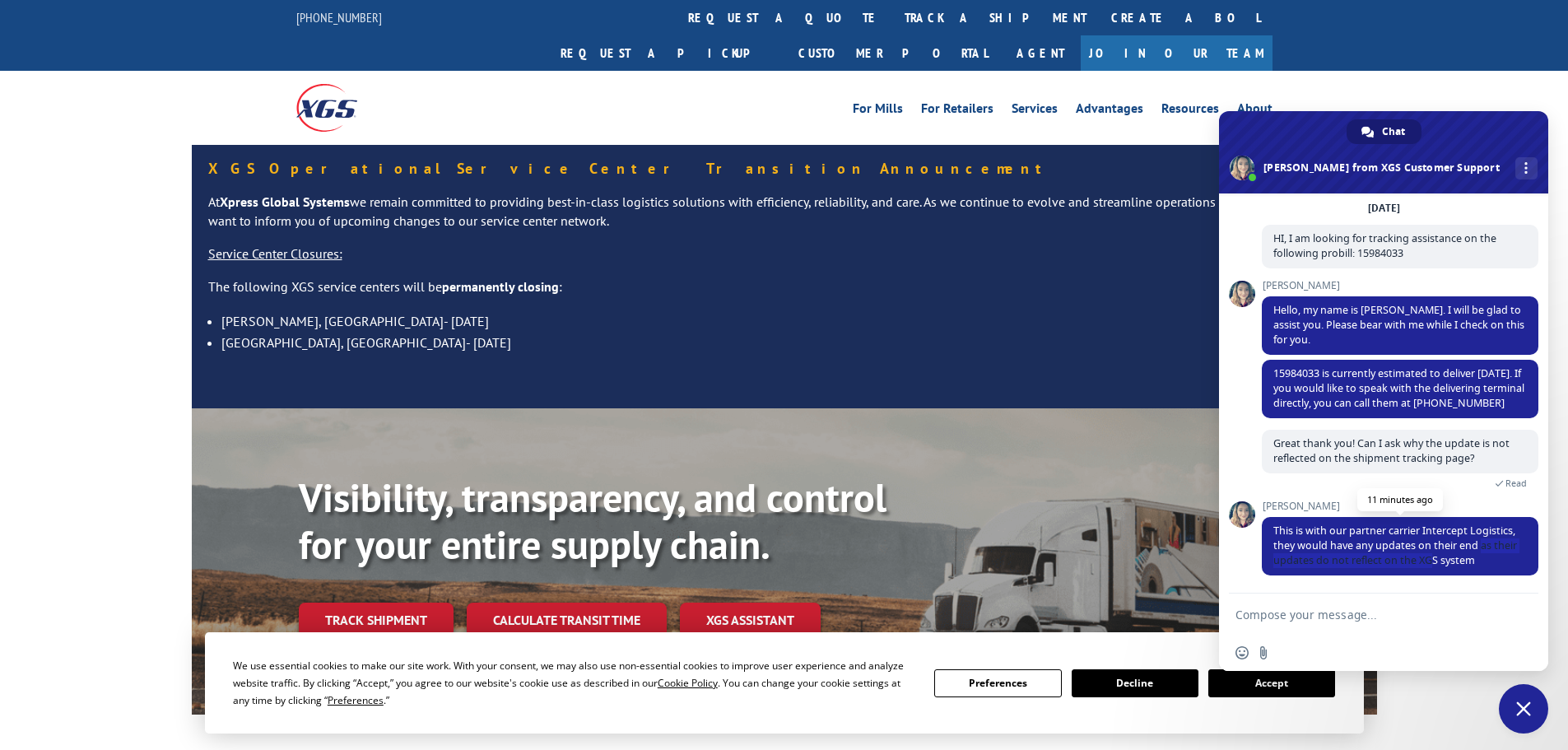
drag, startPoint x: 1296, startPoint y: 545, endPoint x: 1496, endPoint y: 549, distance: 200.0
click at [1496, 549] on span "This is with our partner carrier Intercept Logistics, they would have any updat…" at bounding box center [1394, 545] width 243 height 43
click at [1358, 609] on textarea "Compose your message..." at bounding box center [1368, 614] width 264 height 41
type textarea "h"
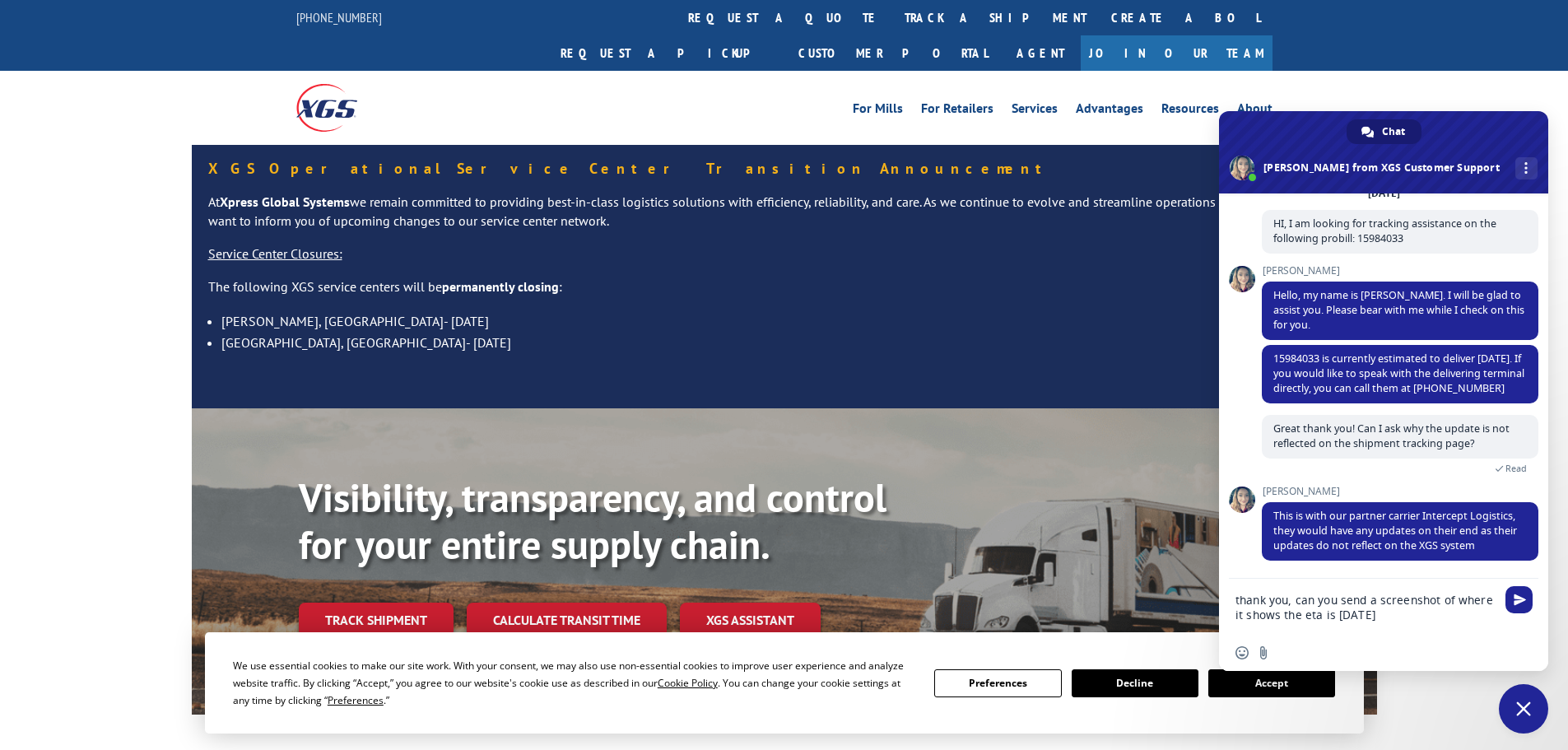
type textarea "thank you, can you send a screenshot of where it shows the eta is [DATE]?"
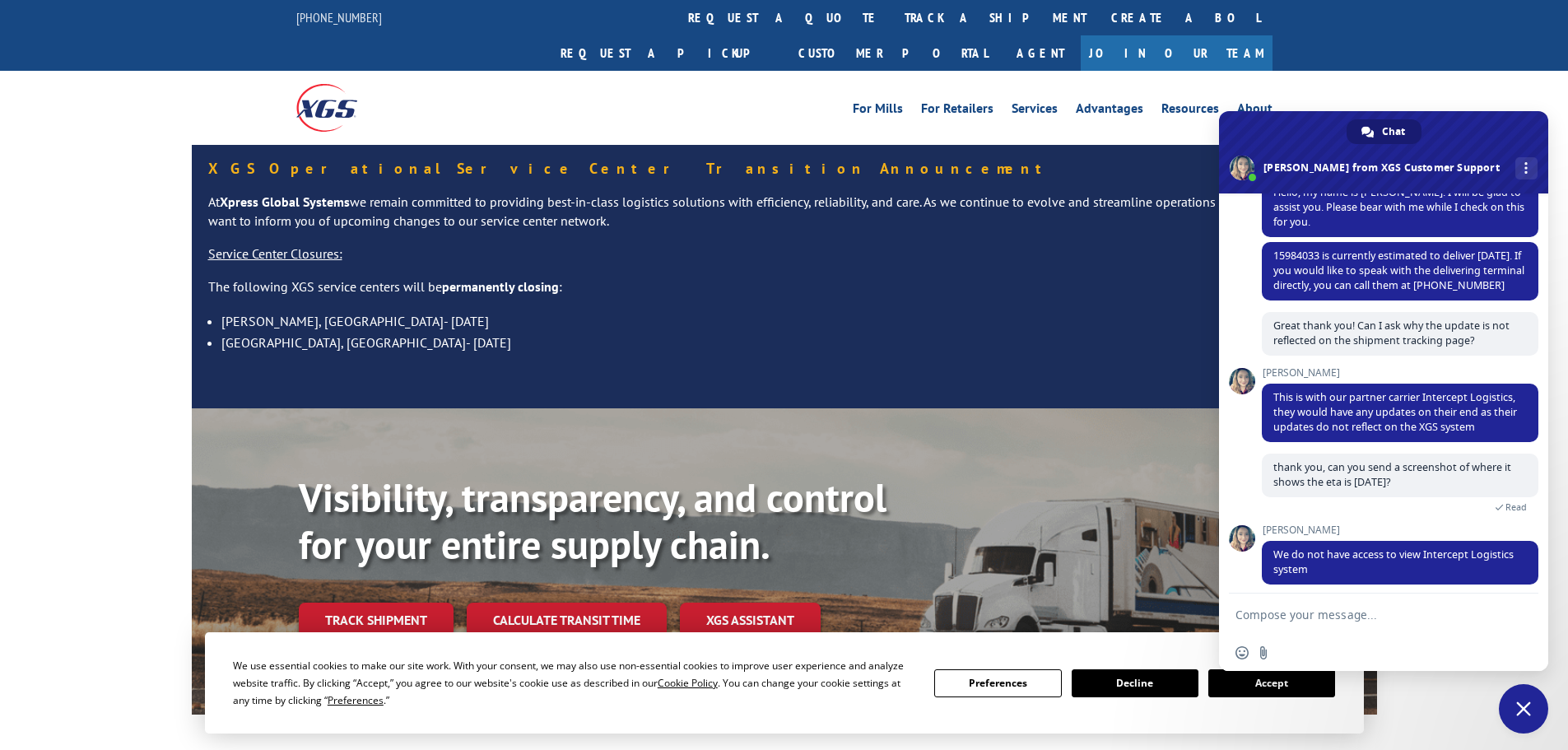
scroll to position [225, 0]
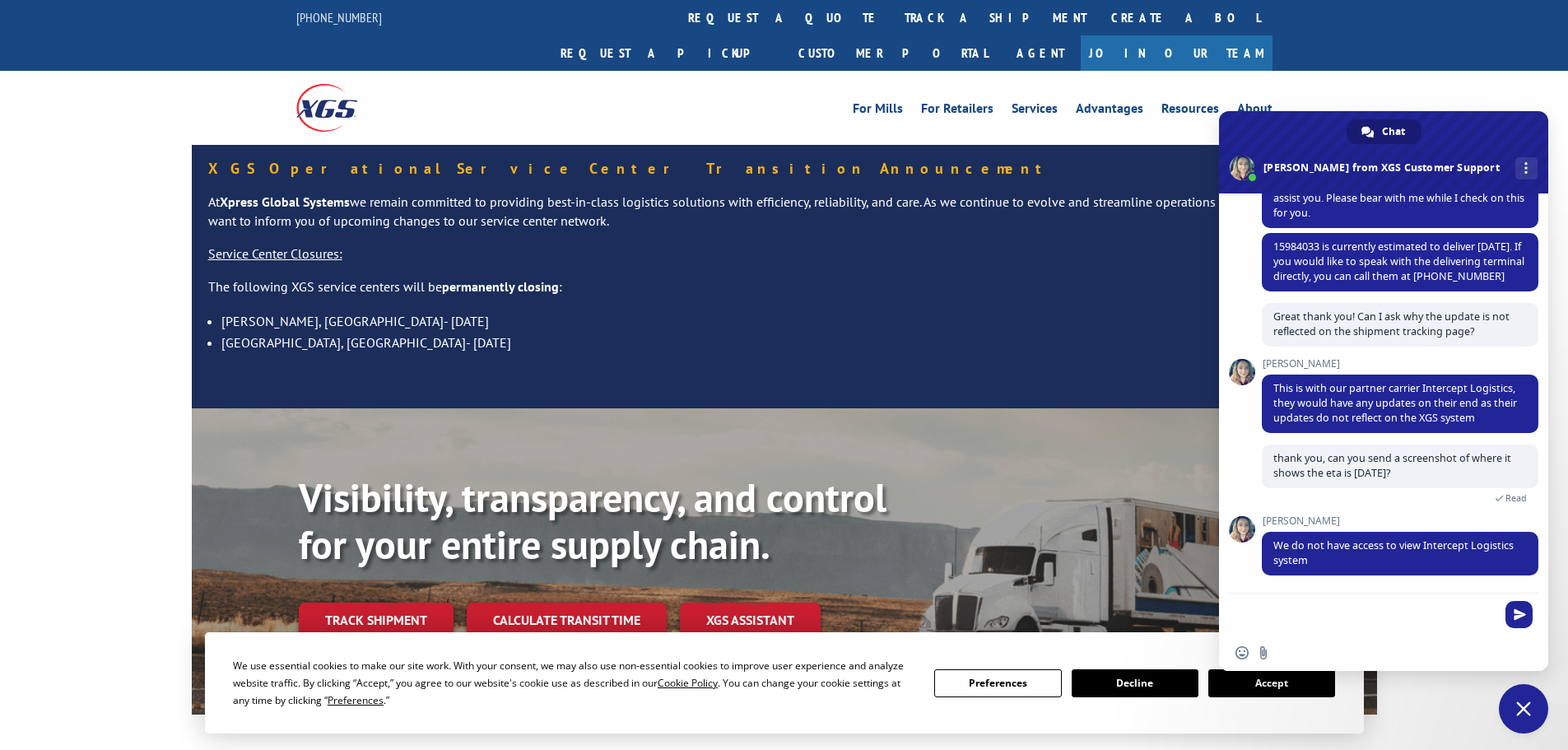
click at [1324, 592] on div "[PERSON_NAME] We do not have access to view Intercept Logistics system 4 minute…" at bounding box center [1400, 554] width 276 height 78
click at [1335, 622] on textarea "Compose your message..." at bounding box center [1368, 614] width 264 height 41
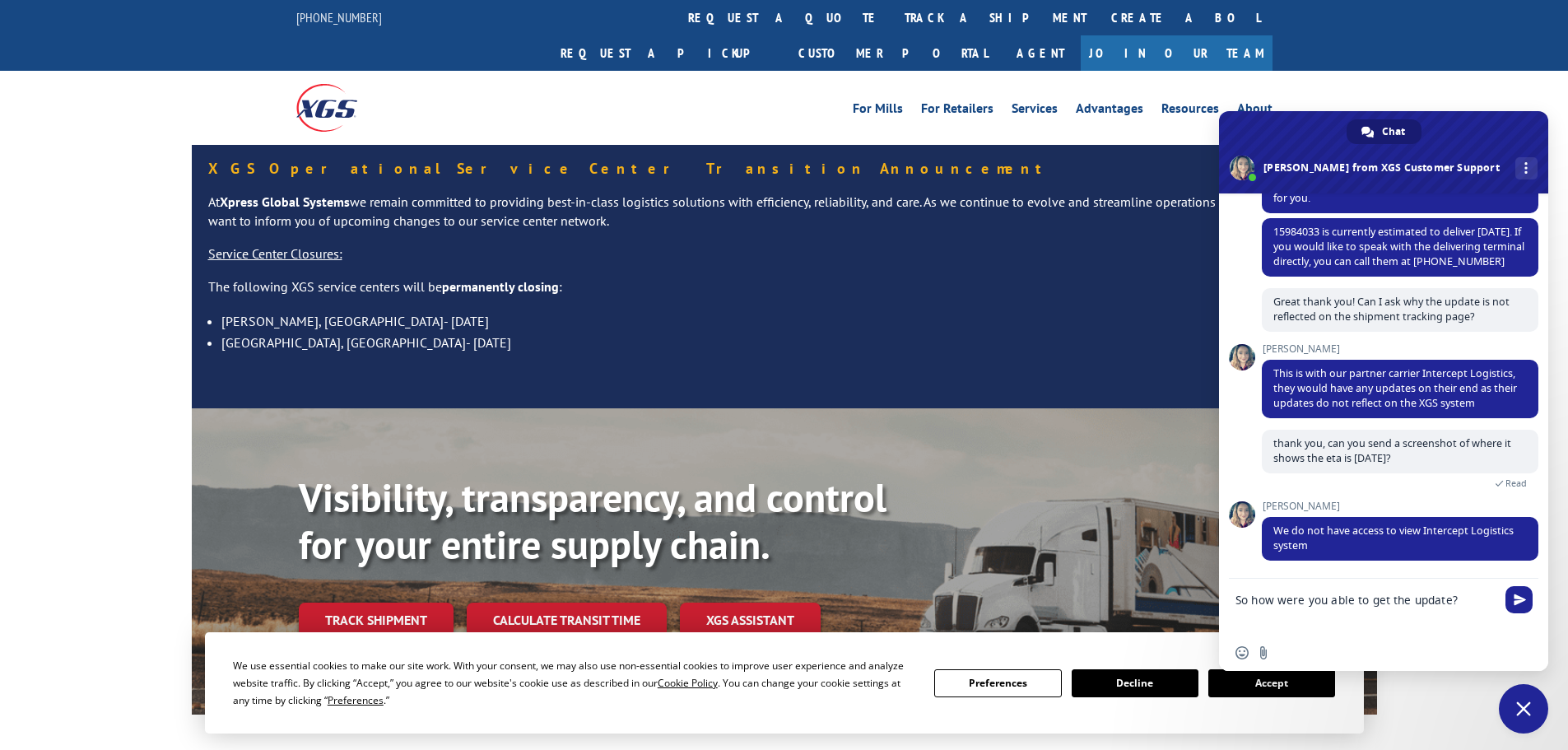
type textarea "So how were you able to get the update?"
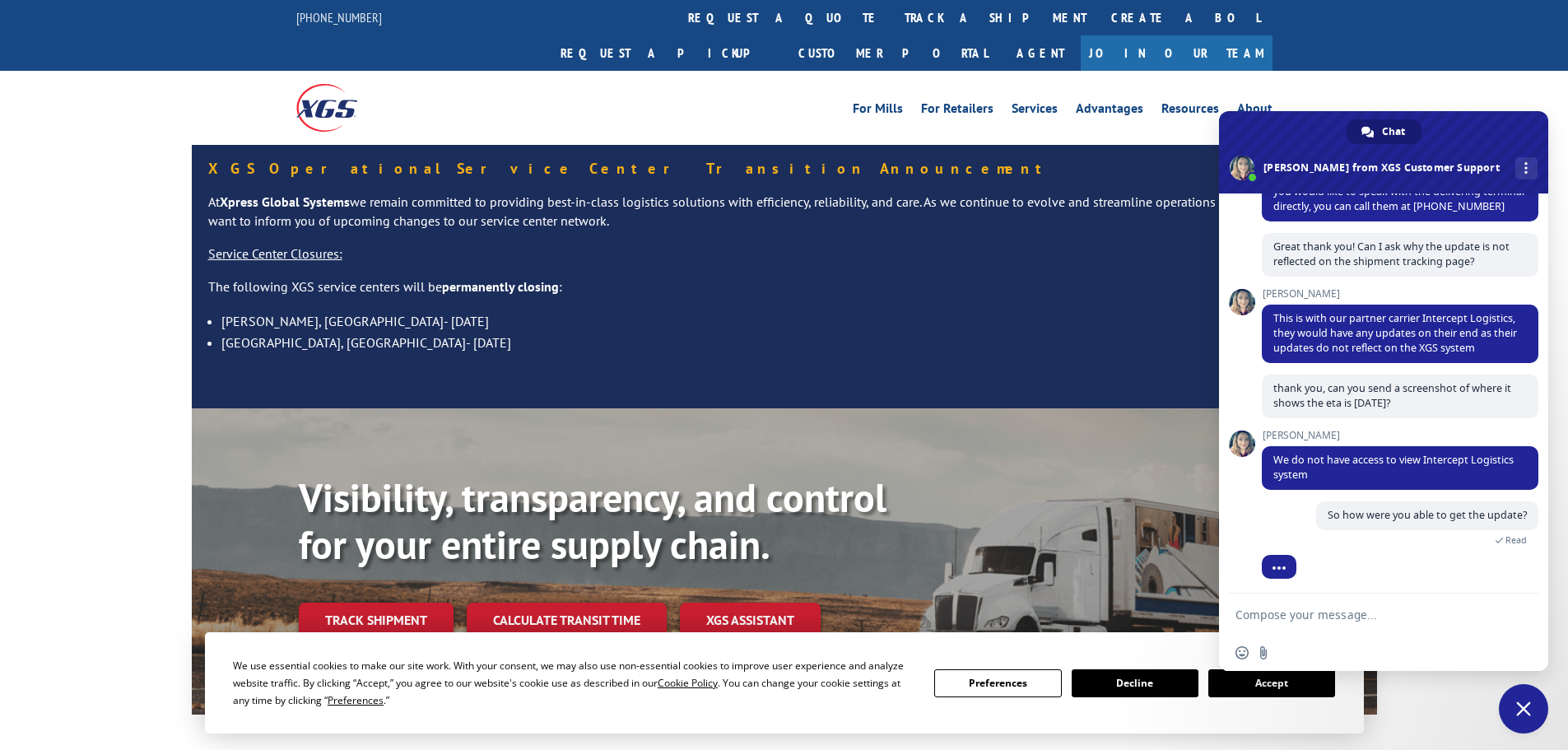
scroll to position [298, 0]
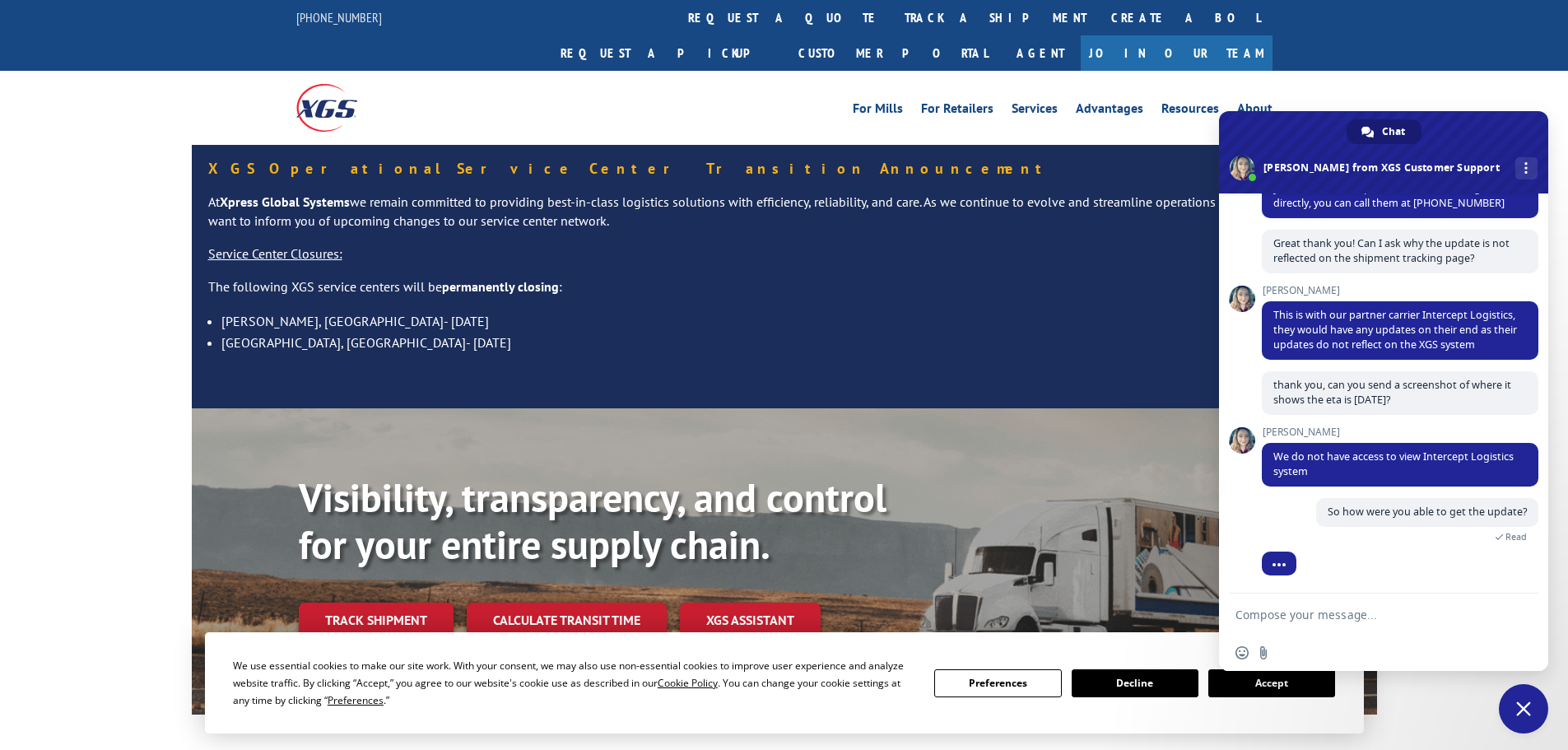
click at [1377, 629] on textarea "Compose your message..." at bounding box center [1368, 614] width 264 height 41
drag, startPoint x: 1355, startPoint y: 502, endPoint x: 1474, endPoint y: 511, distance: 119.3
click at [1472, 512] on span "So how were you able to get the update?" at bounding box center [1427, 513] width 222 height 29
click at [1494, 509] on span "So how were you able to get the update?" at bounding box center [1427, 512] width 199 height 14
drag, startPoint x: 1502, startPoint y: 514, endPoint x: 1332, endPoint y: 524, distance: 170.3
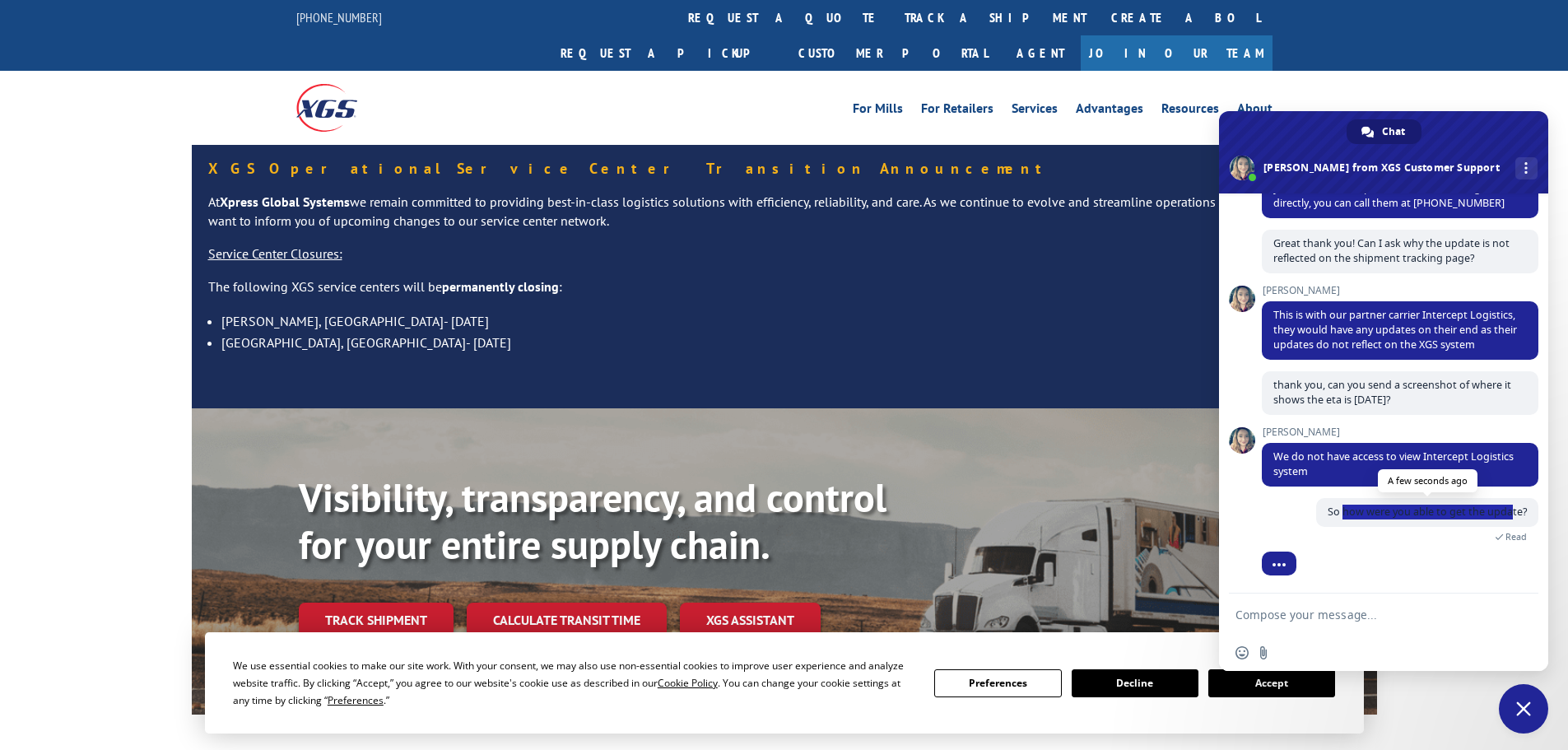
click at [1332, 524] on span "So how were you able to get the update?" at bounding box center [1427, 513] width 222 height 29
click at [1331, 522] on span "So how were you able to get the update?" at bounding box center [1427, 513] width 222 height 29
drag, startPoint x: 1323, startPoint y: 514, endPoint x: 1510, endPoint y: 515, distance: 187.0
click at [1510, 515] on span "So how were you able to get the update?" at bounding box center [1427, 512] width 199 height 14
click at [1510, 517] on span "So how were you able to get the update?" at bounding box center [1427, 512] width 199 height 14
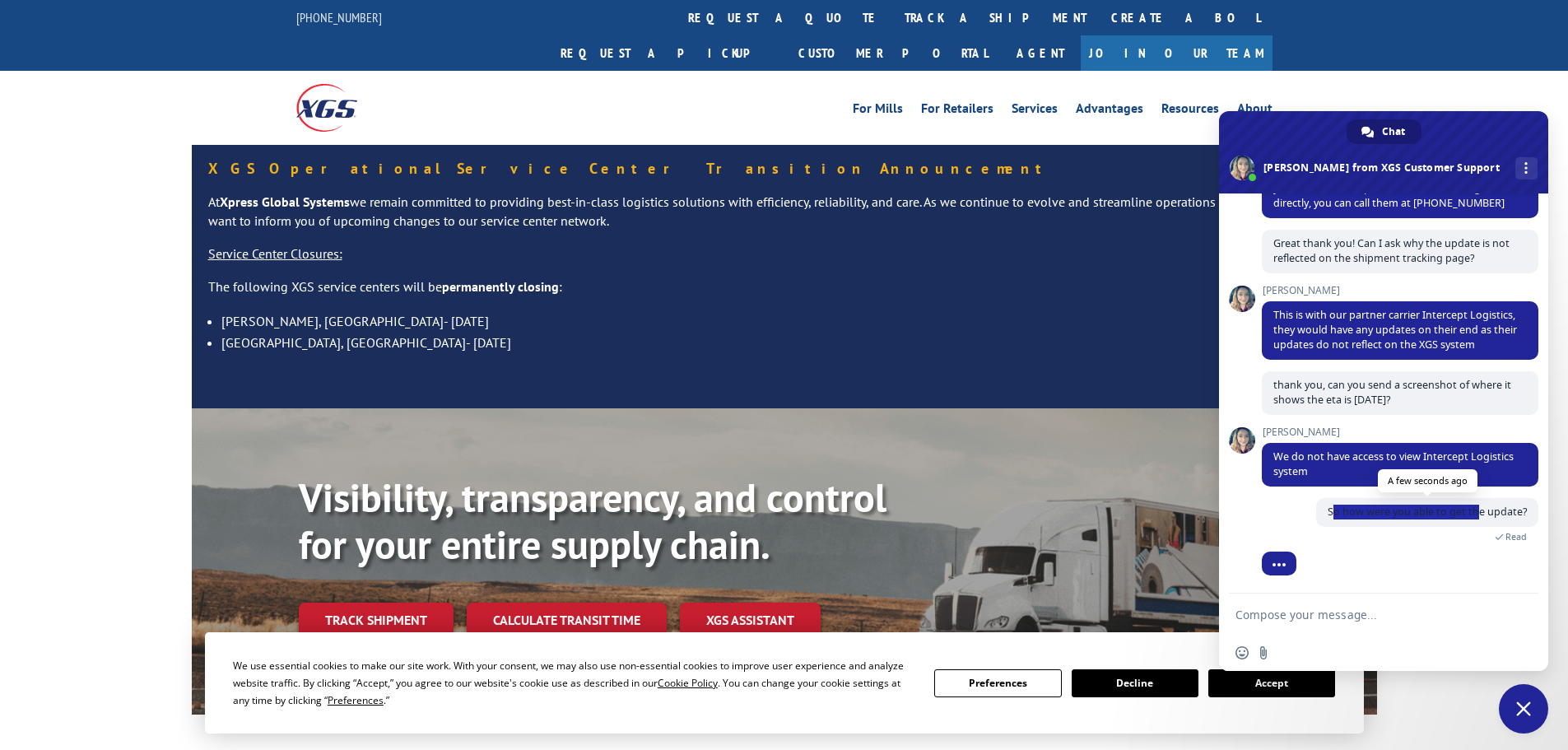
drag, startPoint x: 1511, startPoint y: 517, endPoint x: 1458, endPoint y: 517, distance: 53.0
click at [1459, 518] on span "So how were you able to get the update?" at bounding box center [1427, 512] width 199 height 14
drag, startPoint x: 1458, startPoint y: 517, endPoint x: 1430, endPoint y: 517, distance: 28.0
click at [1457, 517] on span "So how were you able to get the update?" at bounding box center [1427, 512] width 199 height 14
click at [1403, 526] on span "So how were you able to get the update?" at bounding box center [1427, 513] width 222 height 29
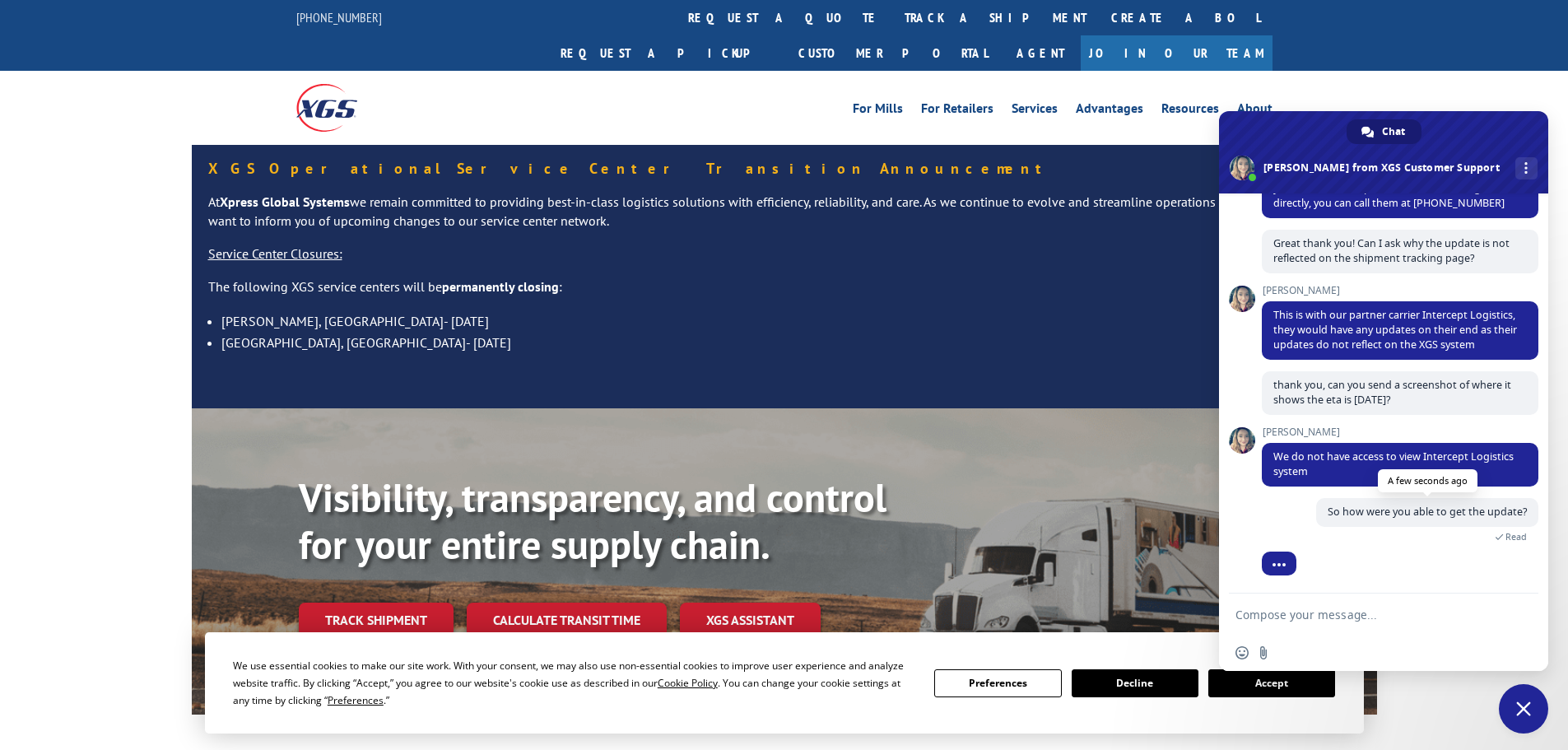
click at [1478, 525] on span "So how were you able to get the update?" at bounding box center [1427, 513] width 222 height 29
click at [1438, 615] on textarea "Compose your message..." at bounding box center [1368, 614] width 264 height 41
click at [1427, 571] on div at bounding box center [1400, 563] width 276 height 24
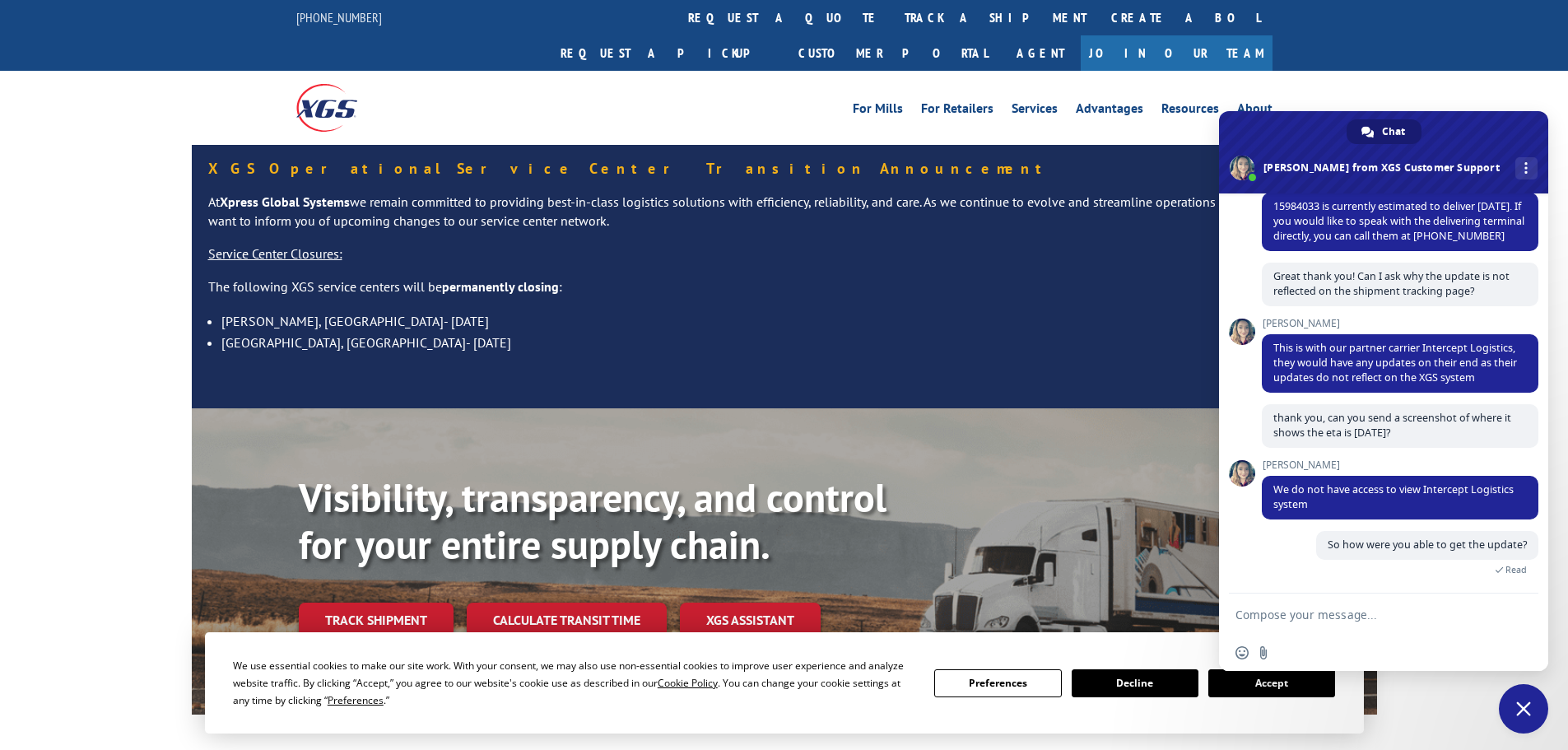
scroll to position [336, 0]
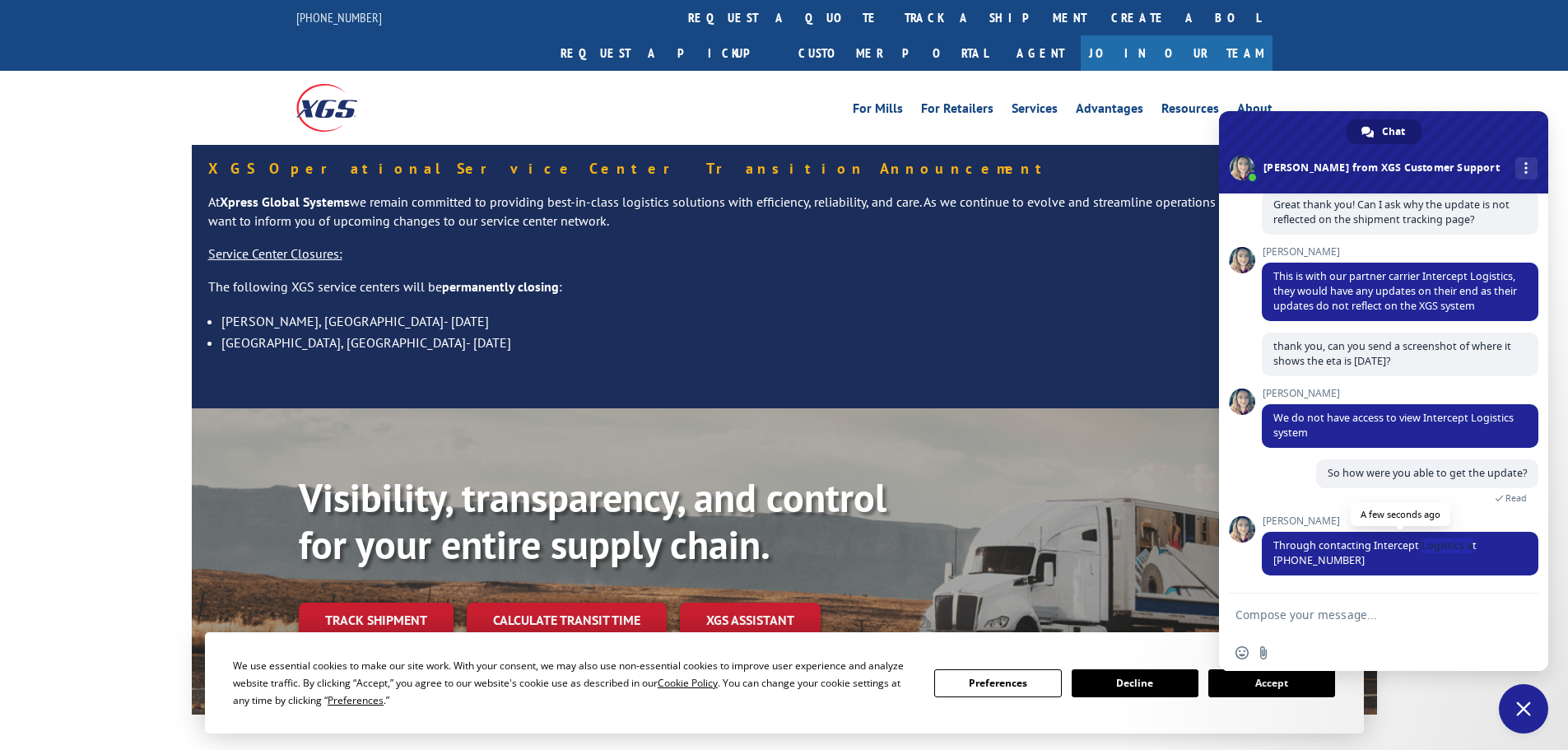
drag, startPoint x: 1421, startPoint y: 548, endPoint x: 1468, endPoint y: 553, distance: 47.3
click at [1468, 553] on span "Through contacting Intercept Logistics at [PHONE_NUMBER]" at bounding box center [1400, 553] width 276 height 43
click at [1352, 629] on textarea "Compose your message..." at bounding box center [1368, 614] width 264 height 41
type textarea "I"
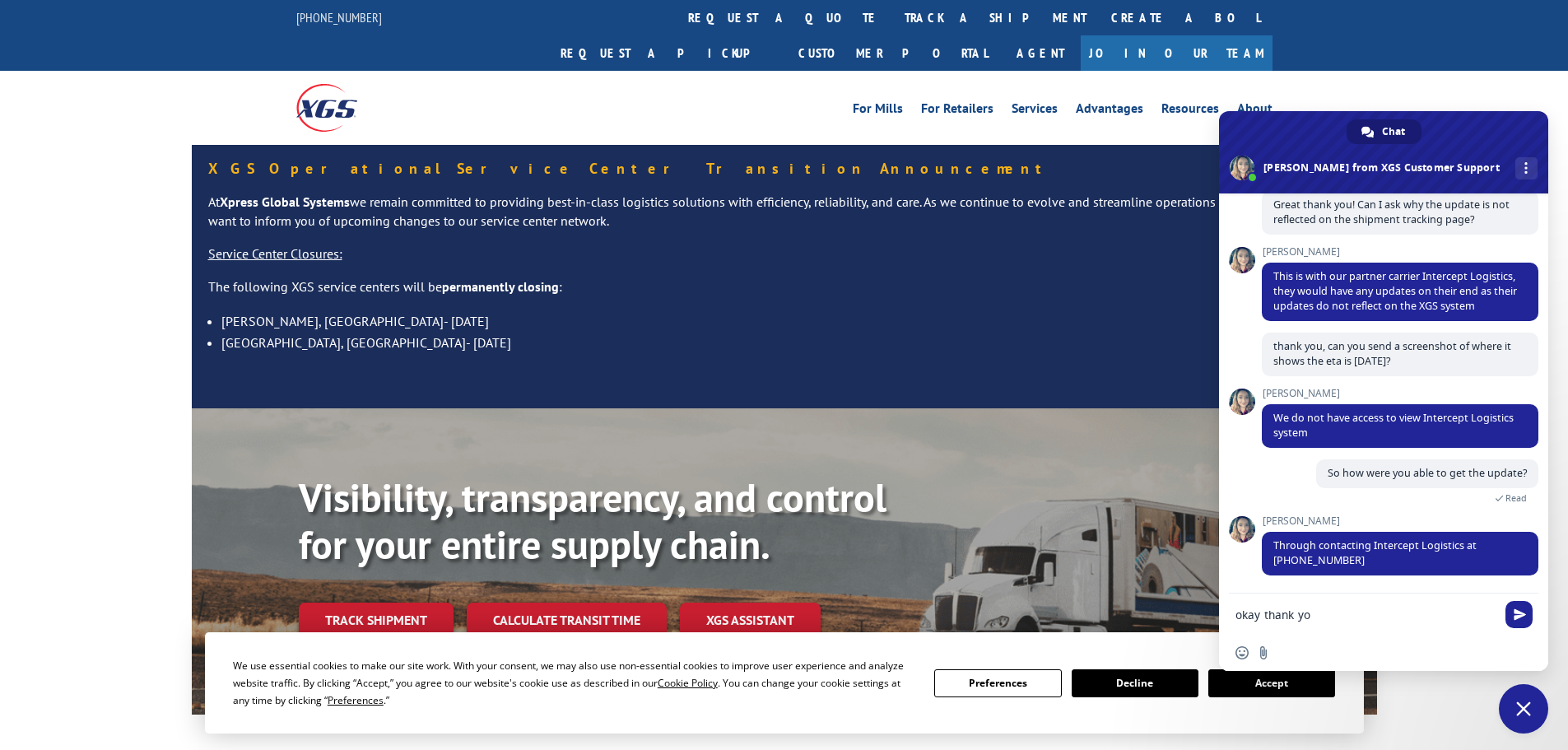
type textarea "okay thank you"
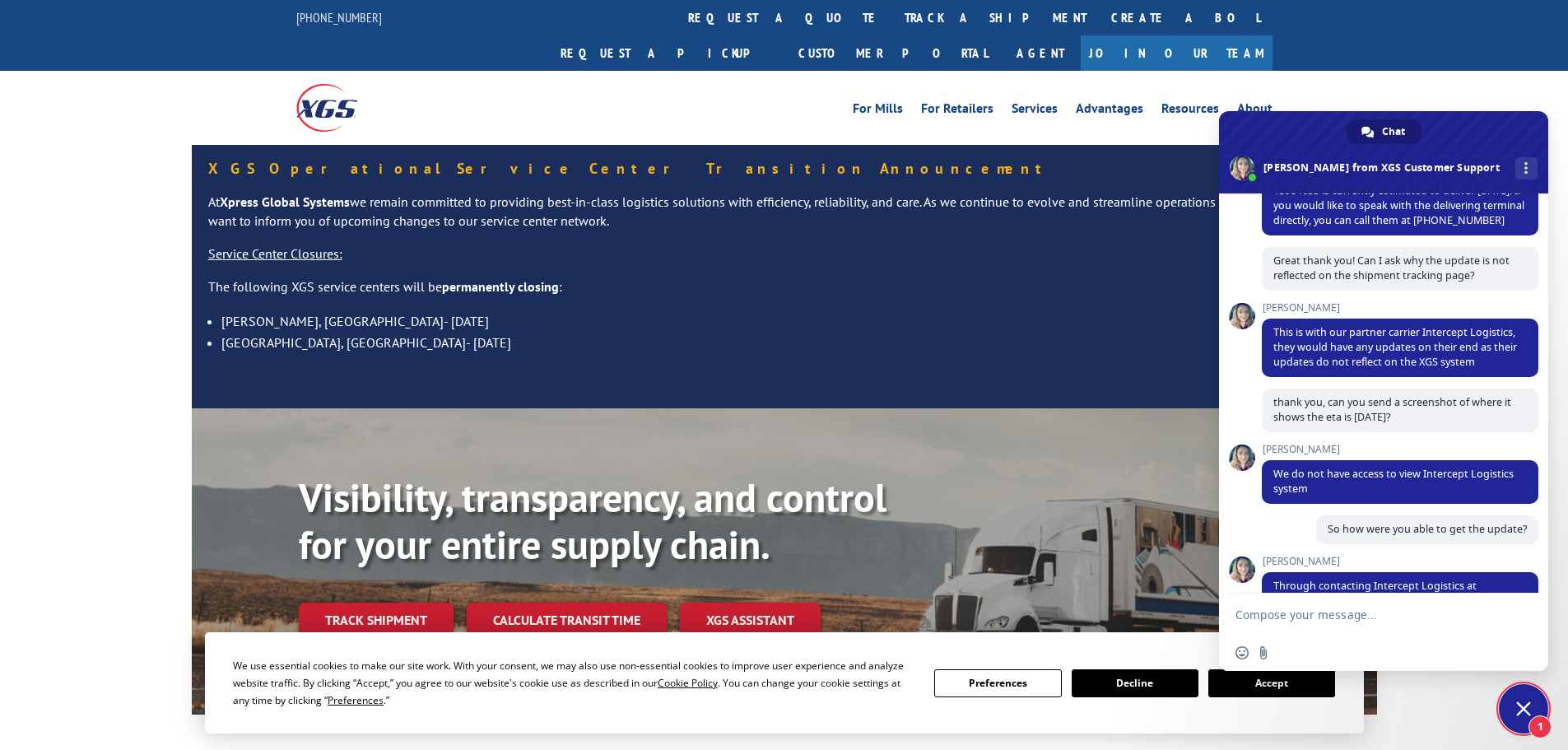
scroll to position [449, 0]
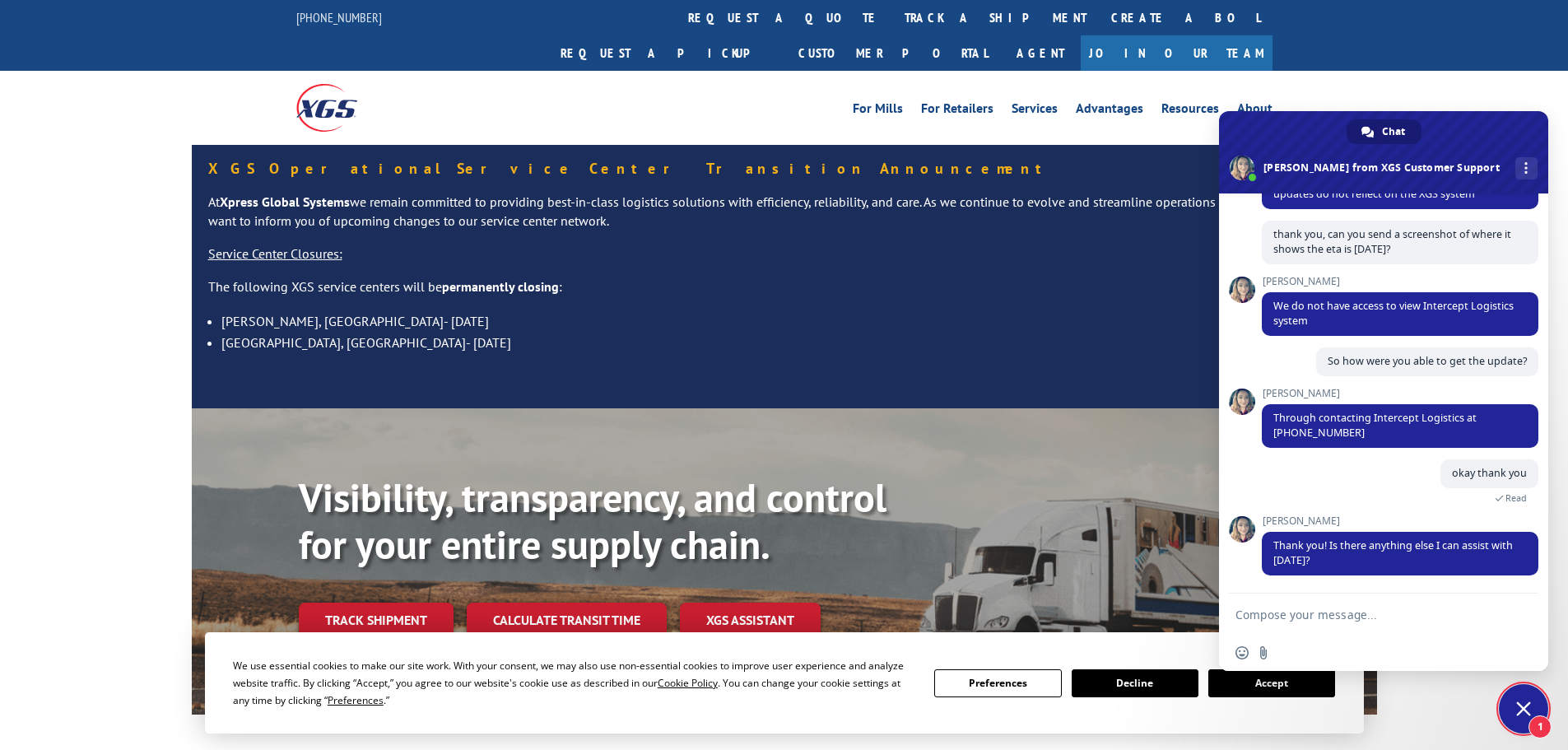
click at [1332, 621] on textarea "Compose your message..." at bounding box center [1368, 614] width 264 height 41
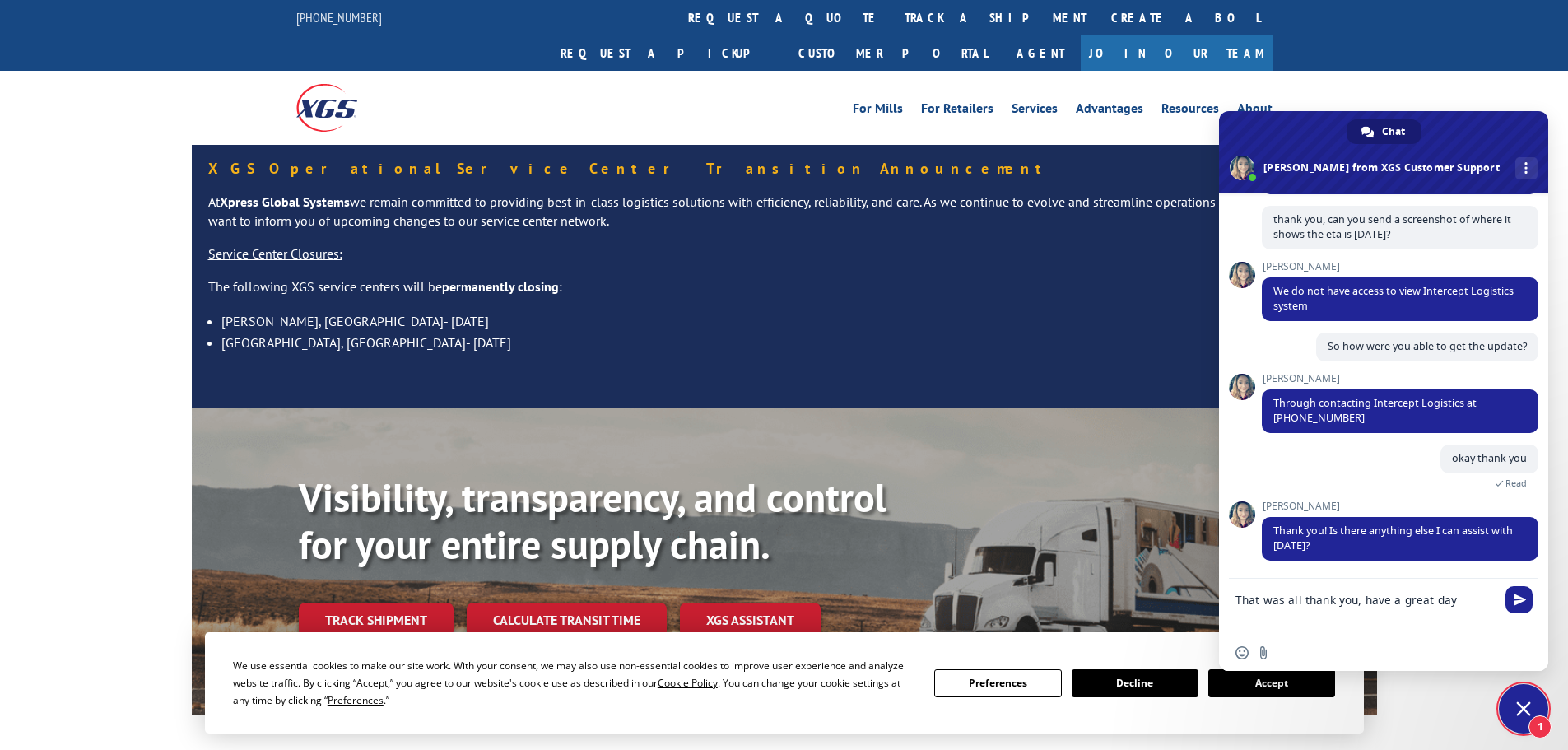
type textarea "That was all thank you, have a great day!"
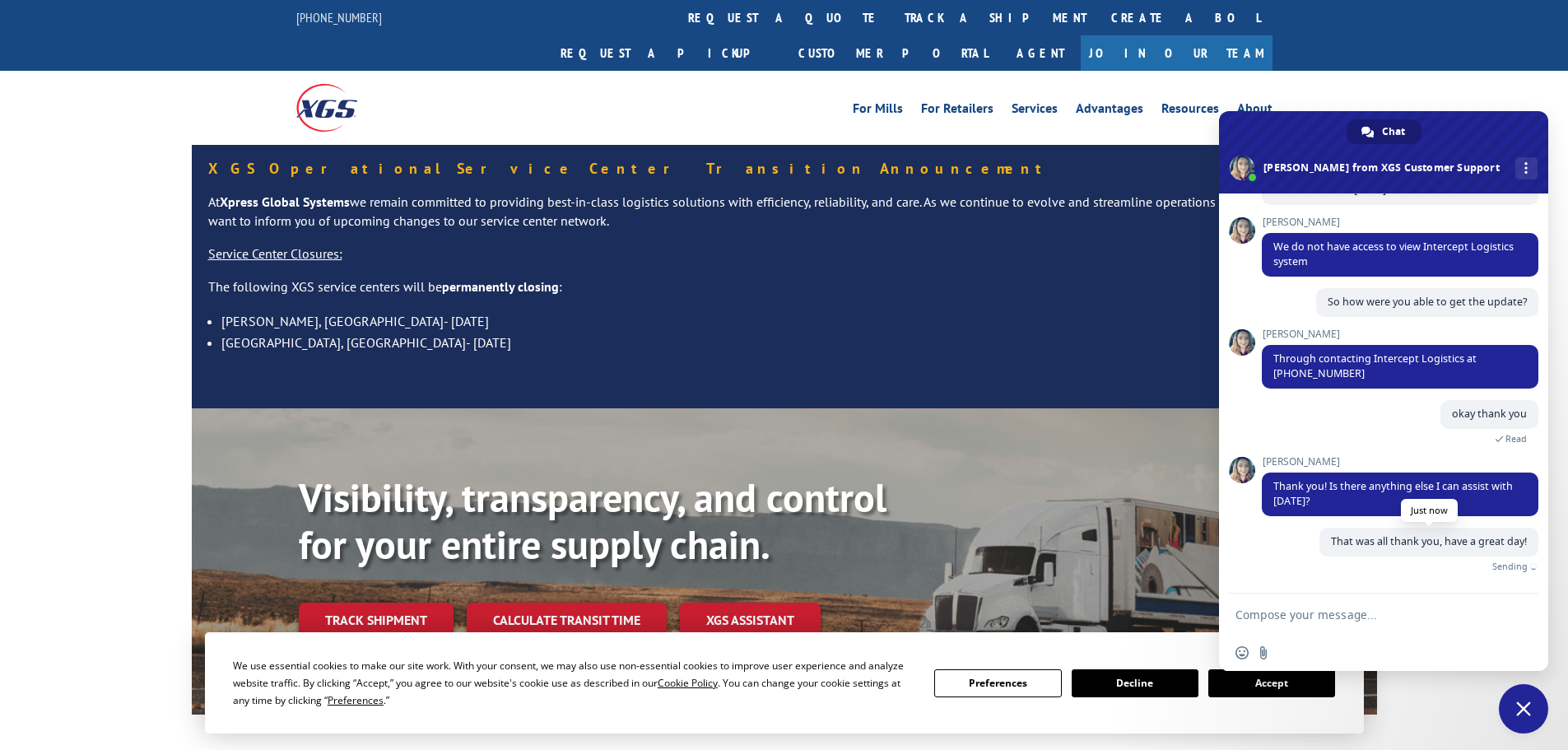
scroll to position [489, 0]
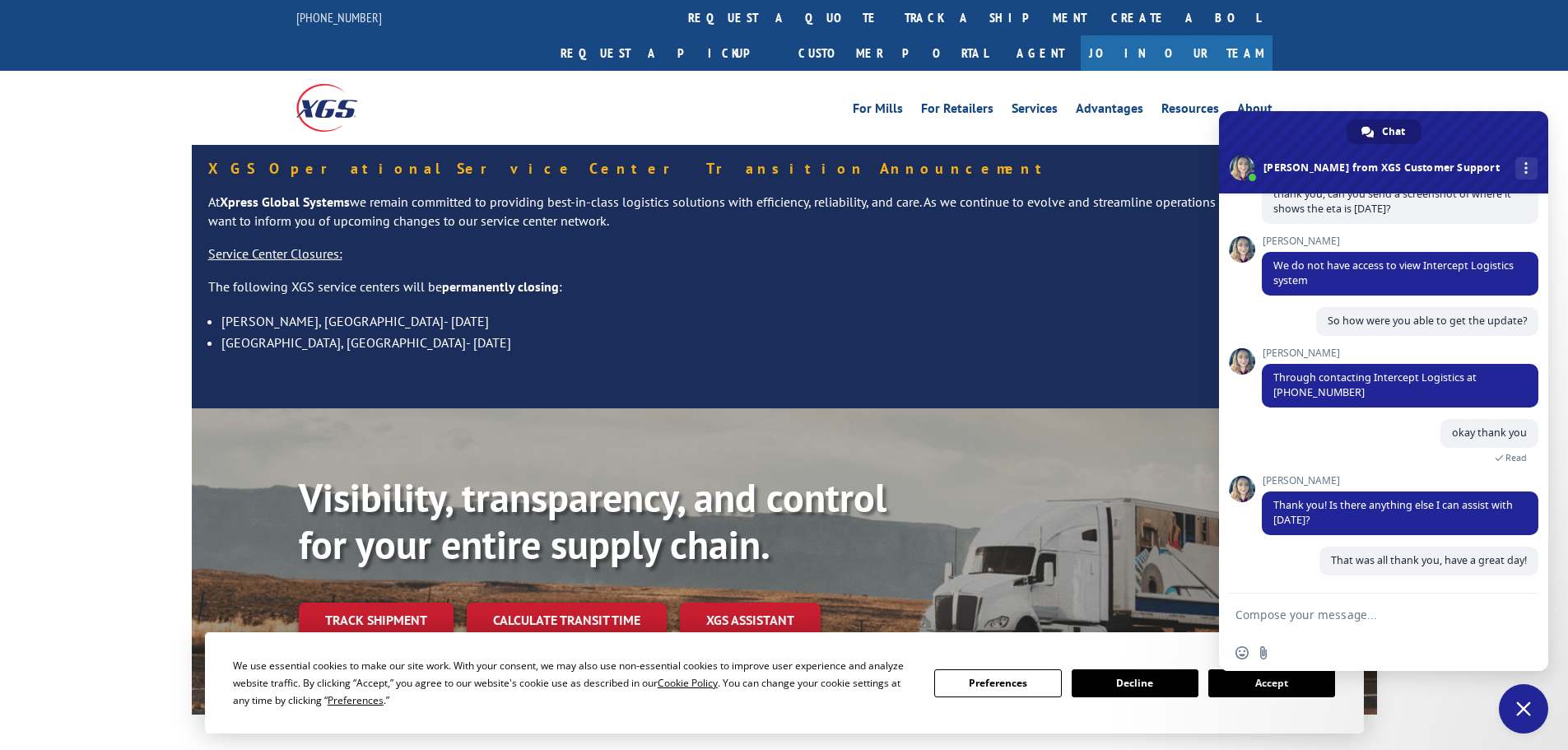
click at [130, 220] on div "XGS Operational Service Center Transition Announcement At Xpress Global Systems…" at bounding box center [784, 277] width 1568 height 264
